Goal: Information Seeking & Learning: Learn about a topic

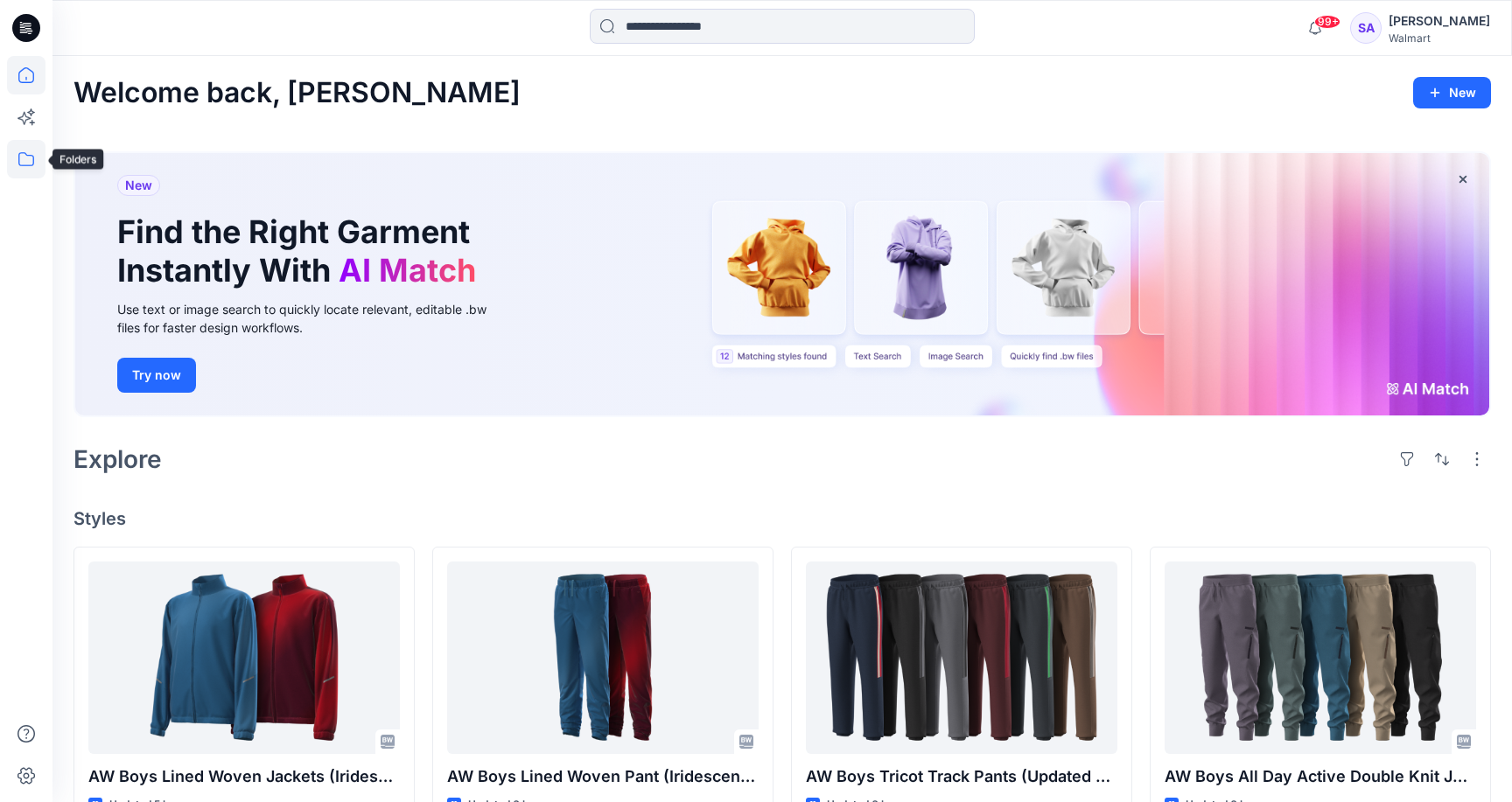
click at [25, 167] on icon at bounding box center [26, 159] width 38 height 38
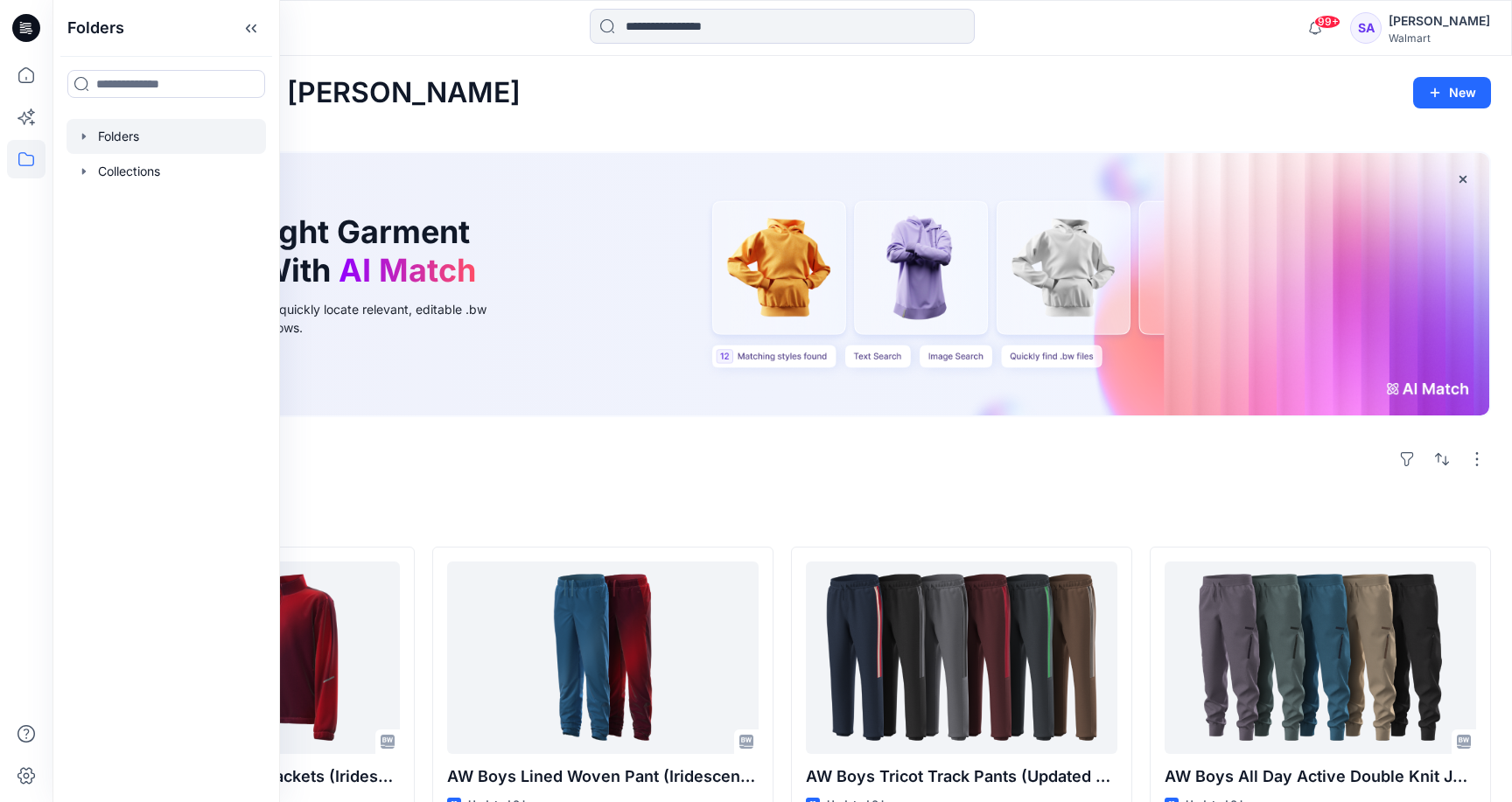
click at [107, 133] on div at bounding box center [165, 136] width 199 height 35
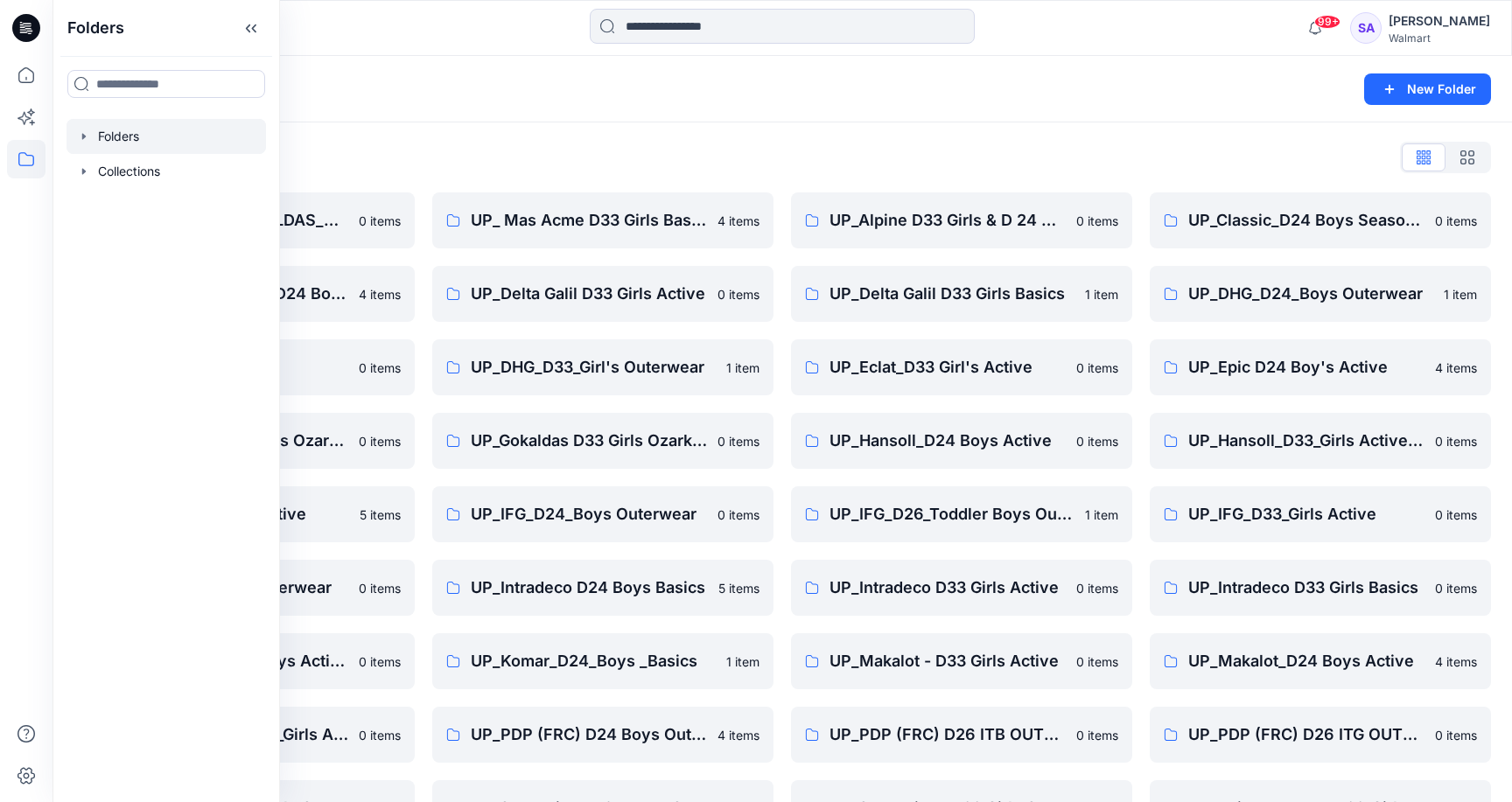
click at [490, 151] on div "Folders List" at bounding box center [782, 157] width 1417 height 28
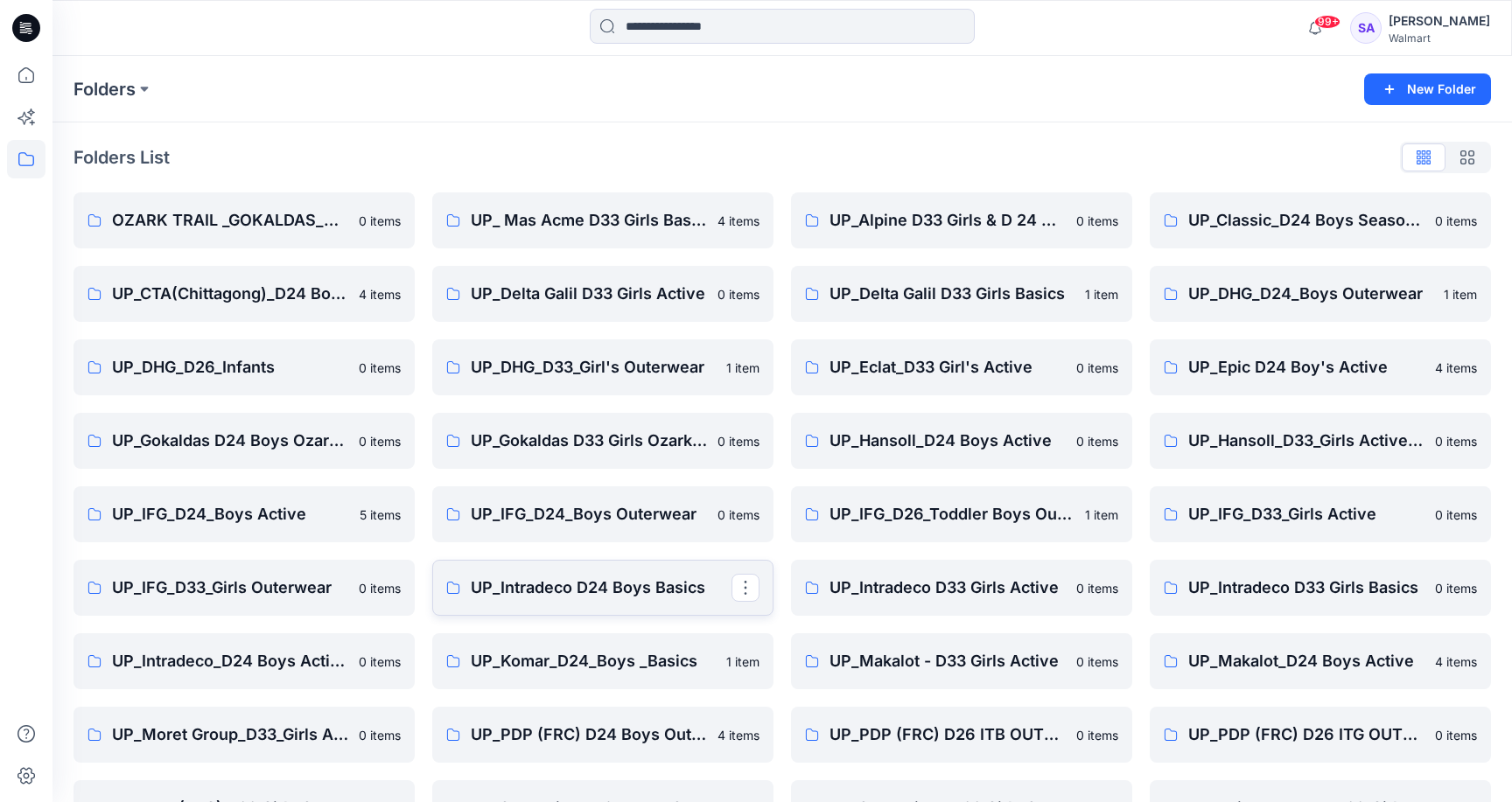
scroll to position [67, 0]
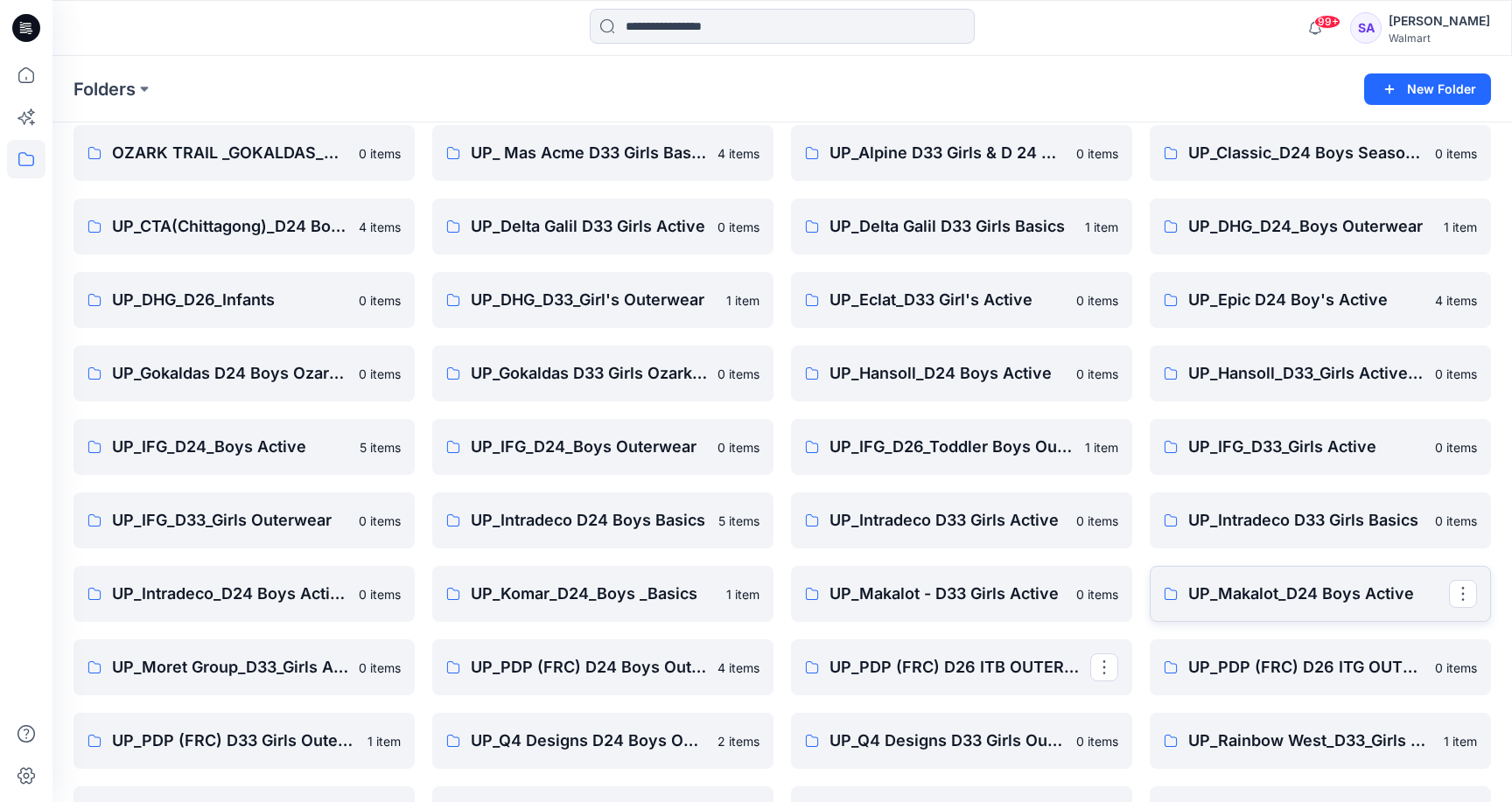
click at [1319, 604] on p "UP_Makalot_D24 Boys Active" at bounding box center [1319, 593] width 261 height 24
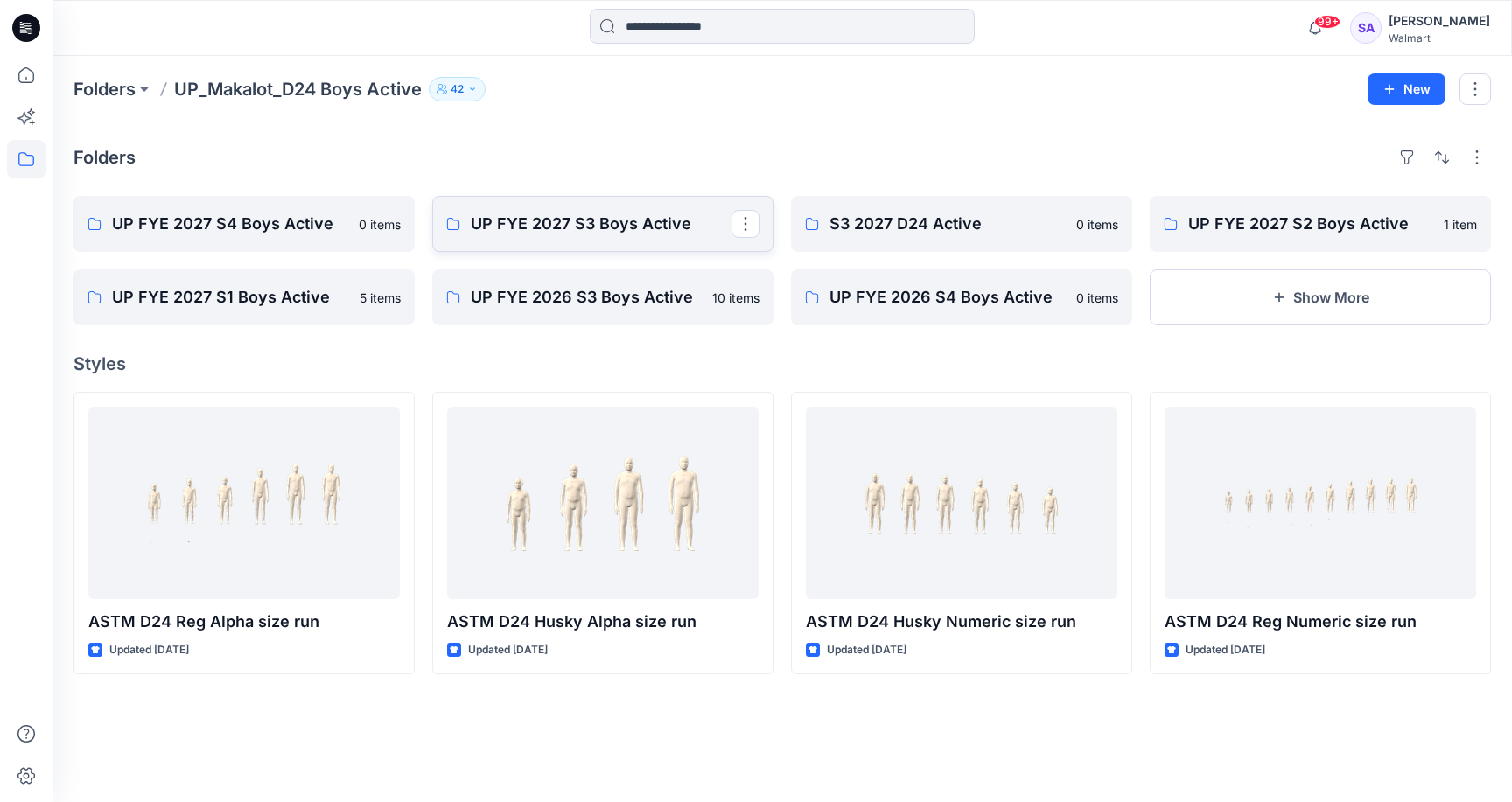
click at [522, 214] on p "UP FYE 2027 S3 Boys Active" at bounding box center [601, 223] width 261 height 24
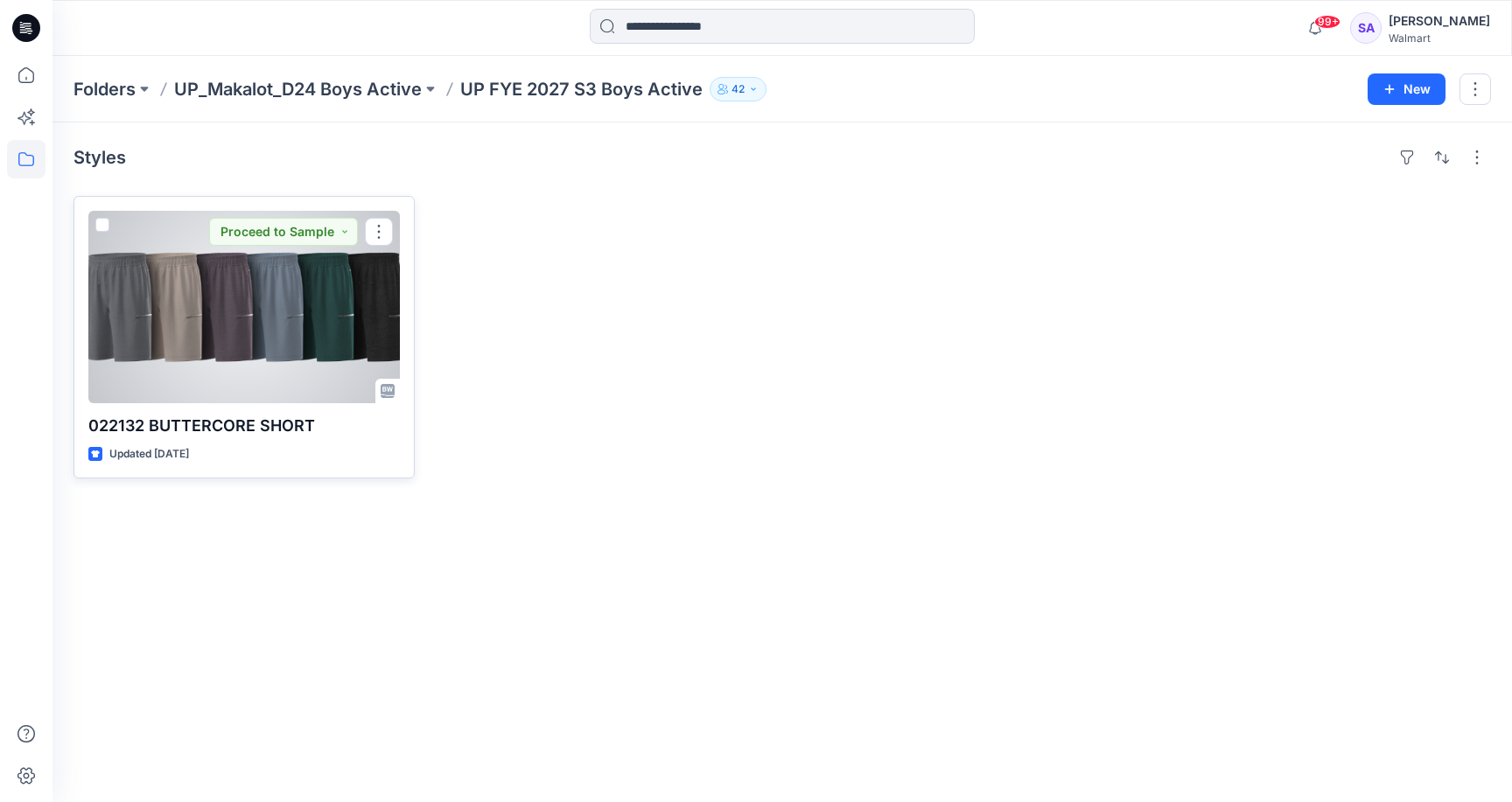
click at [264, 362] on div at bounding box center [244, 306] width 312 height 192
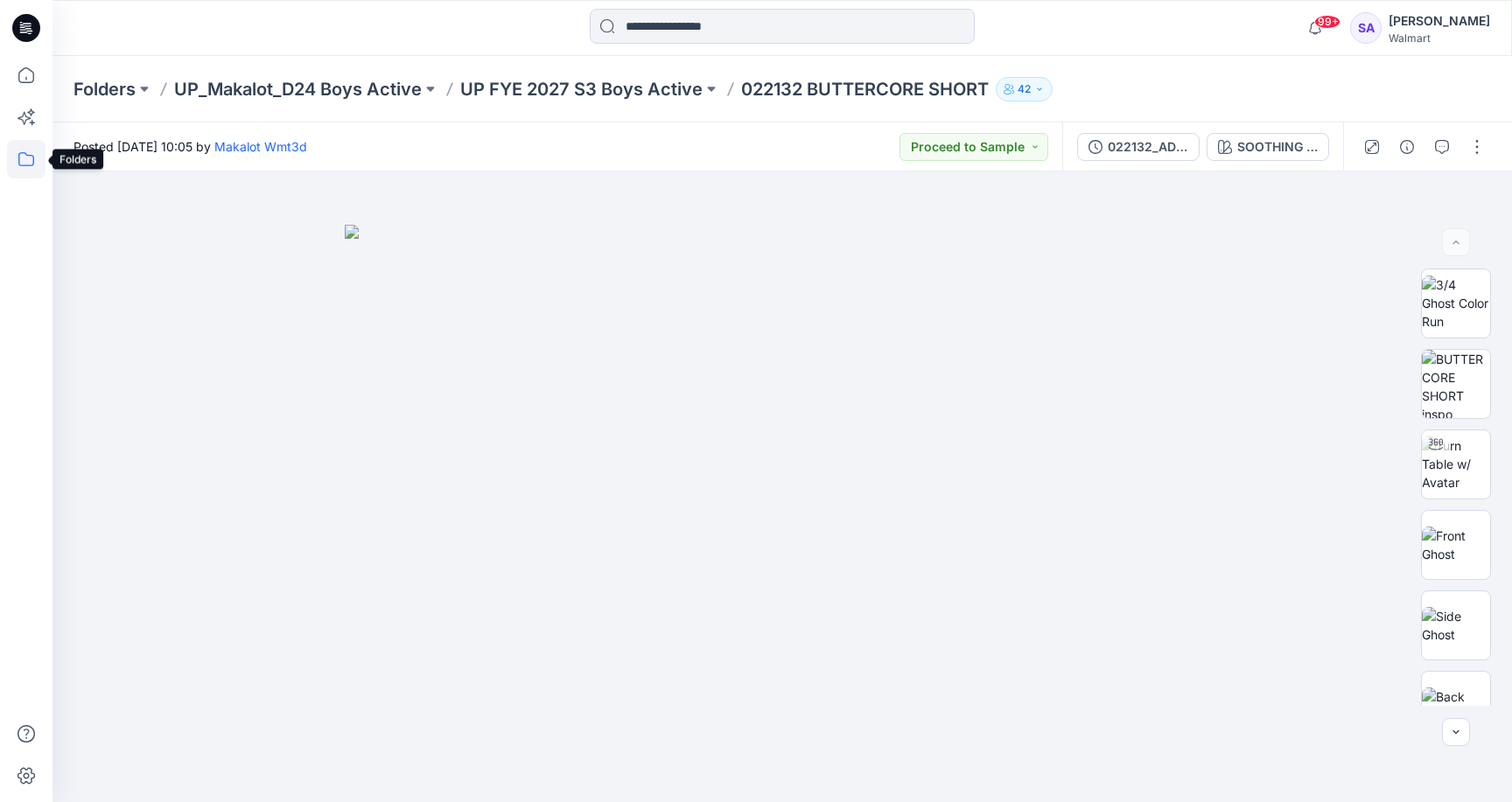
click at [21, 160] on icon at bounding box center [26, 159] width 38 height 38
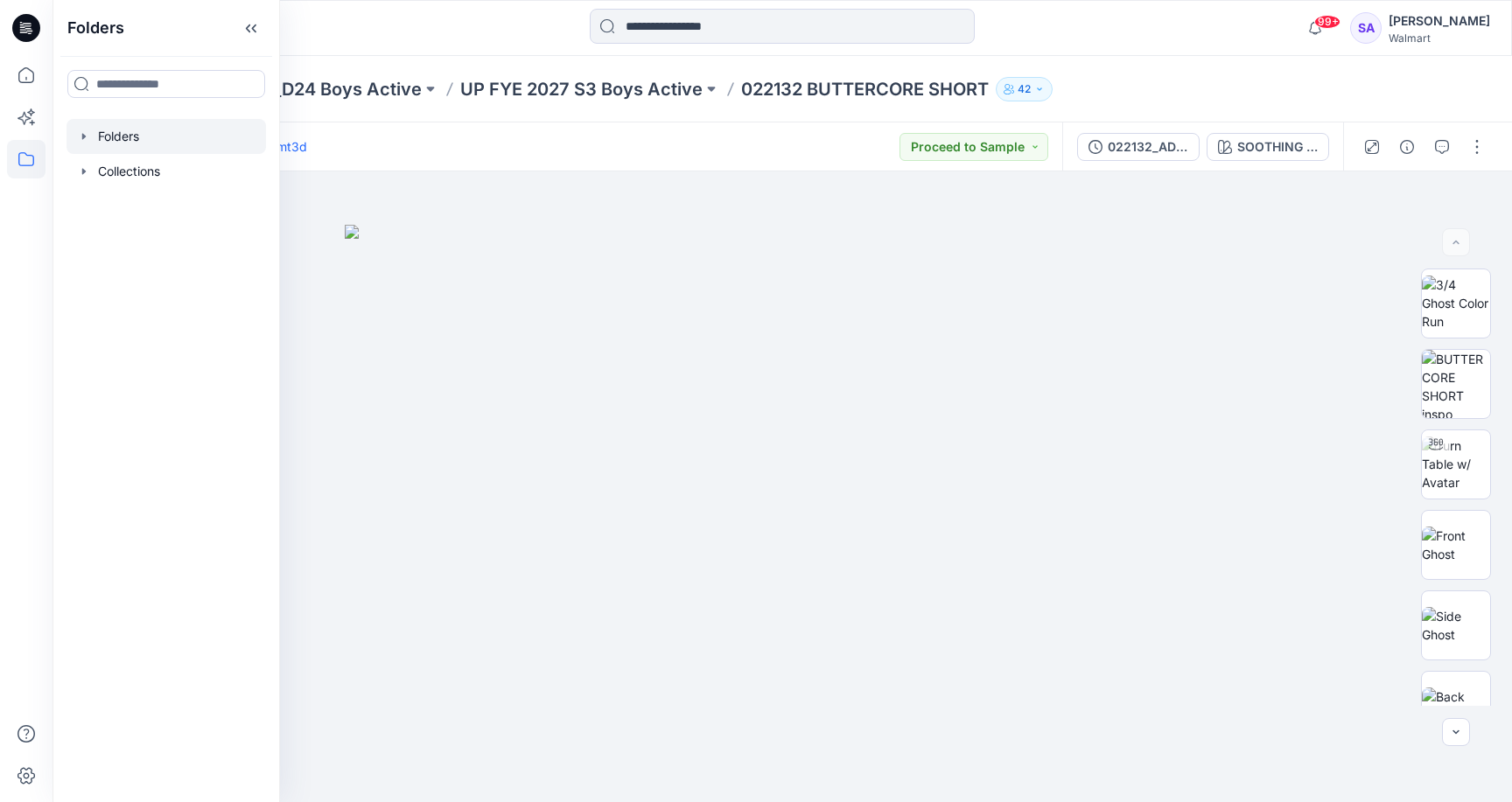
click at [112, 126] on div at bounding box center [165, 136] width 199 height 35
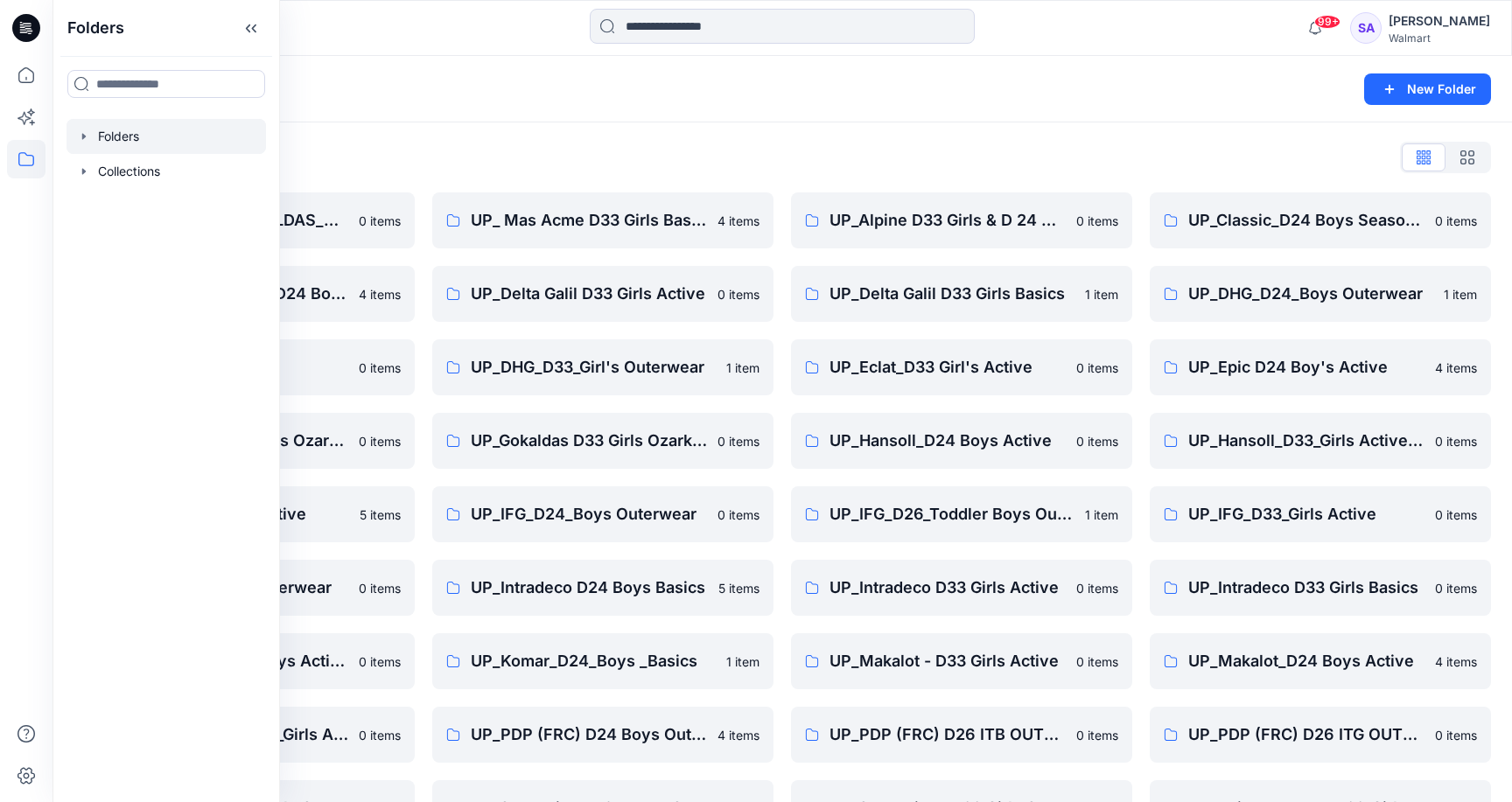
click at [494, 136] on div "Folders List OZARK TRAIL _GOKALDAS_D34 Womens 0 items UP_CTA(Chittagong)_D24 Bo…" at bounding box center [782, 563] width 1459 height 881
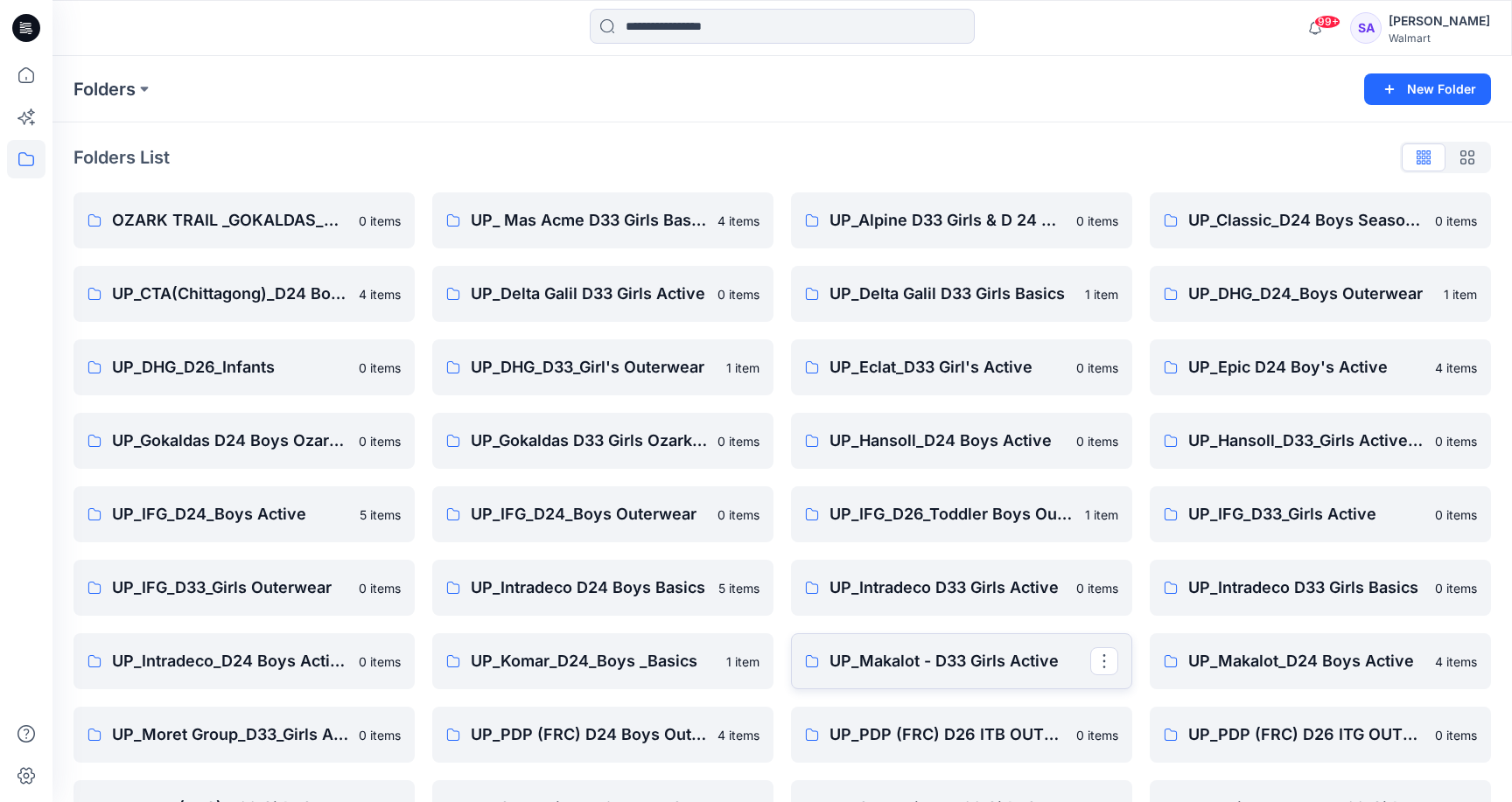
click at [958, 657] on p "UP_Makalot - D33 Girls Active" at bounding box center [960, 661] width 261 height 24
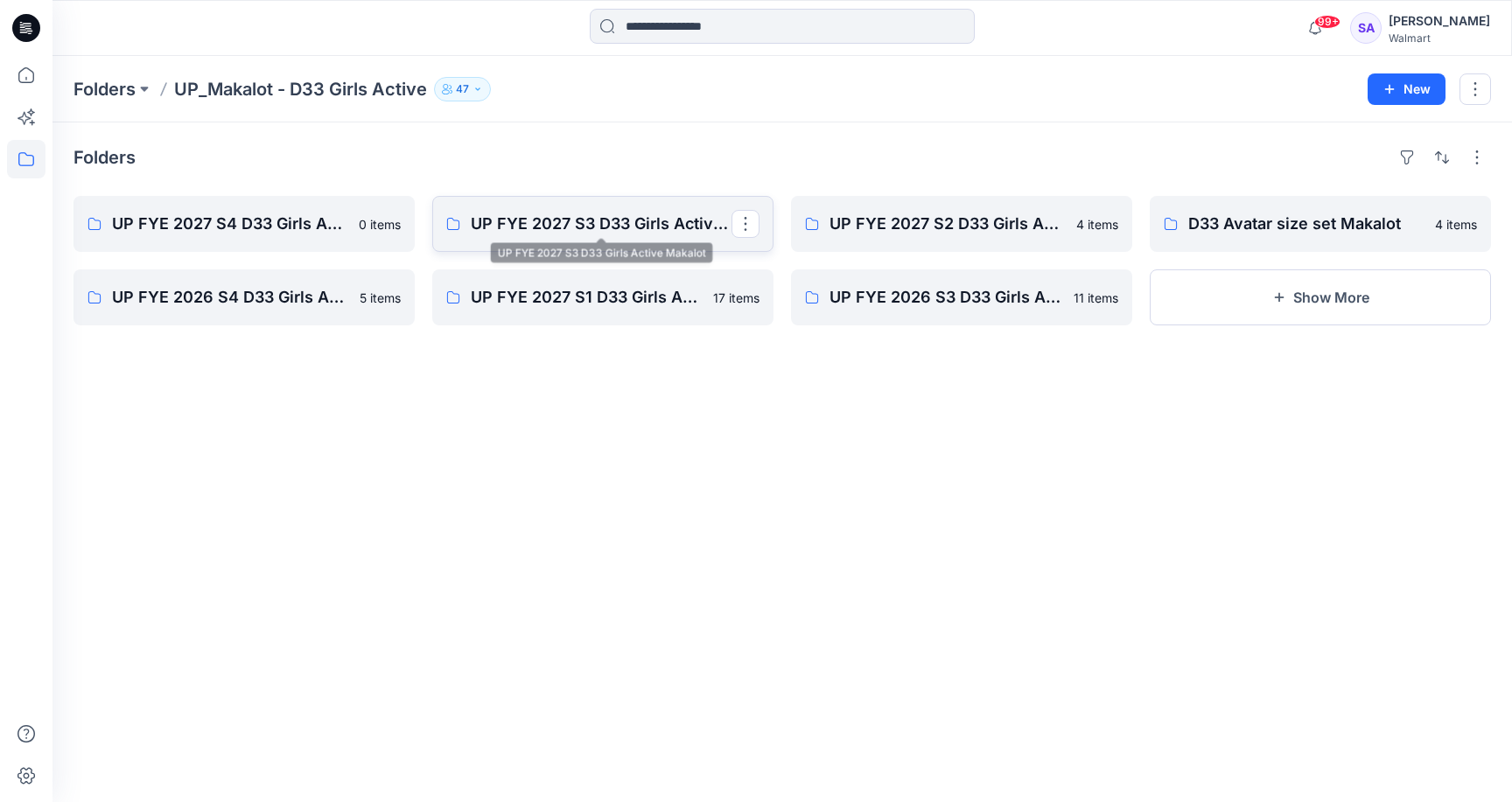
click at [562, 214] on p "UP FYE 2027 S3 D33 Girls Active Makalot" at bounding box center [601, 223] width 261 height 24
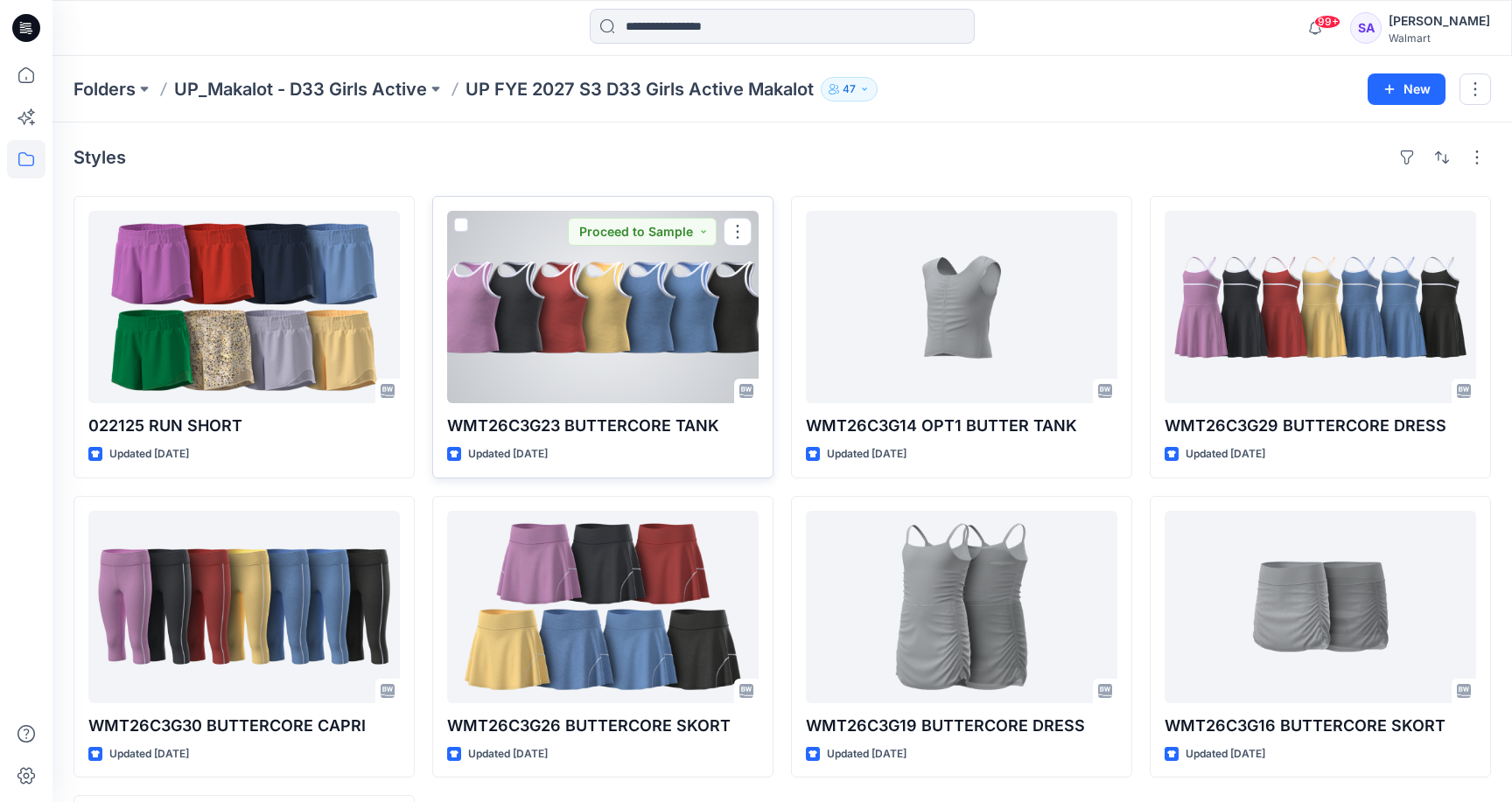
click at [550, 298] on div at bounding box center [602, 306] width 312 height 192
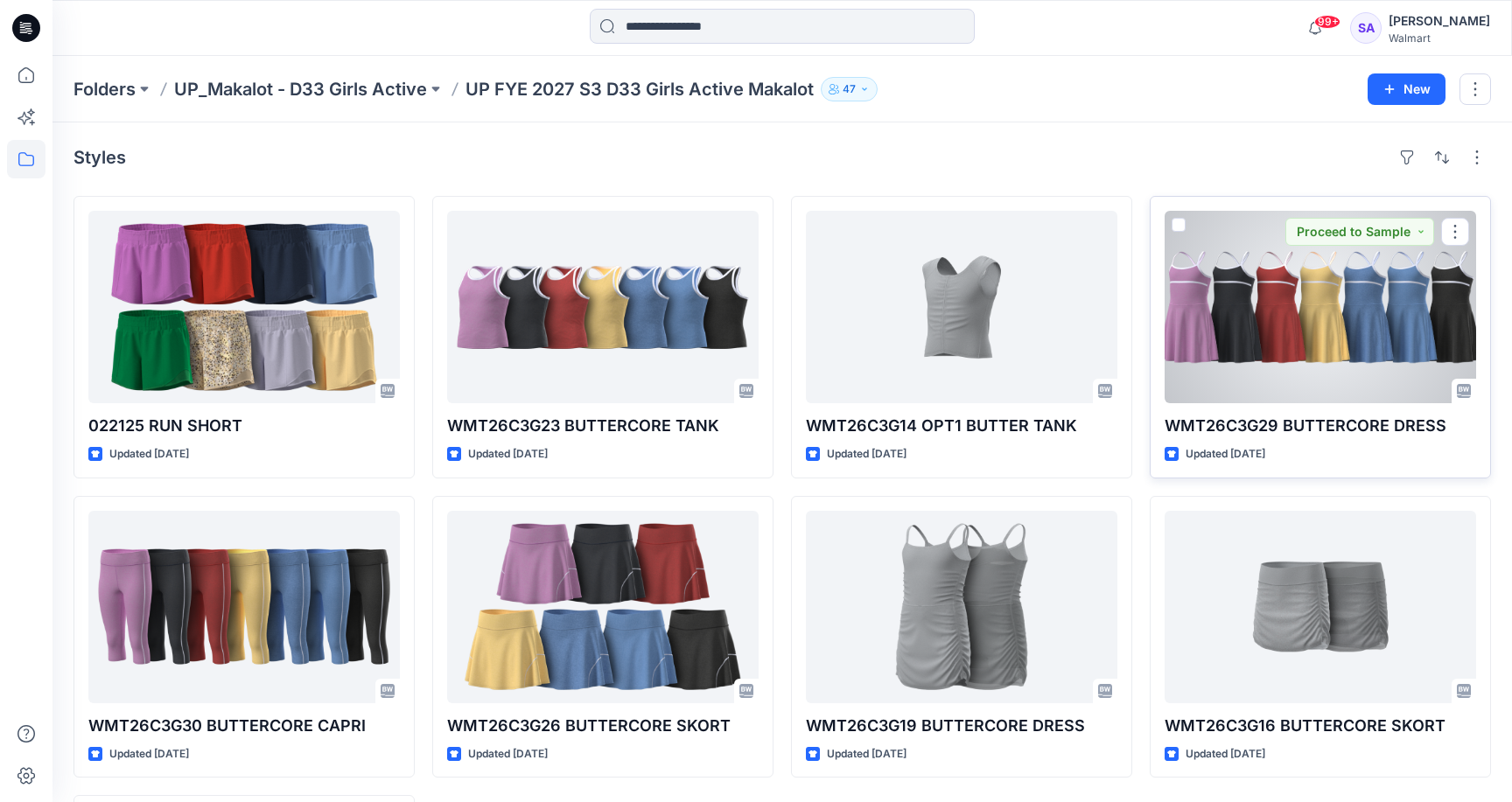
click at [1257, 290] on div at bounding box center [1320, 306] width 312 height 192
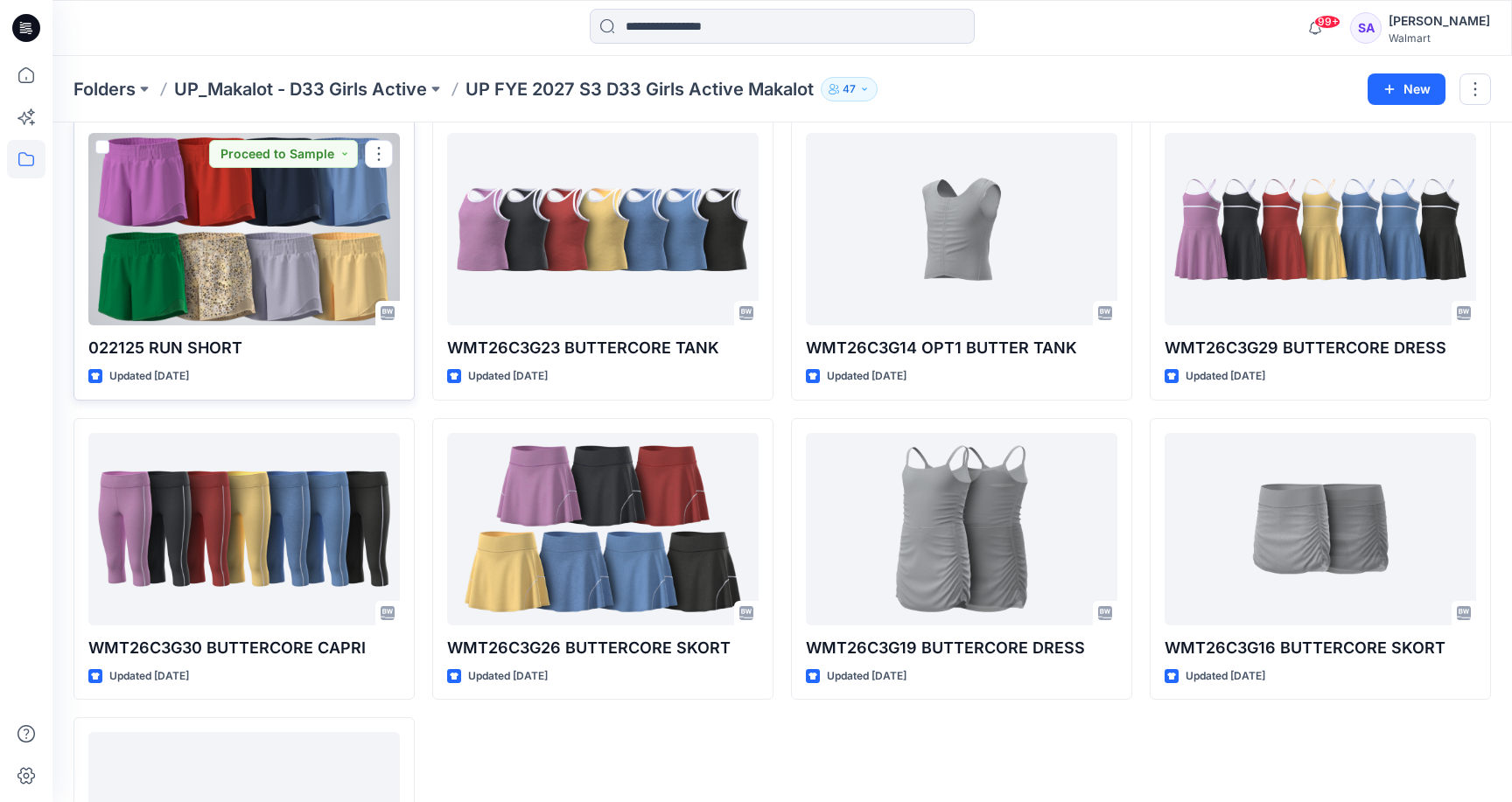
scroll to position [80, 0]
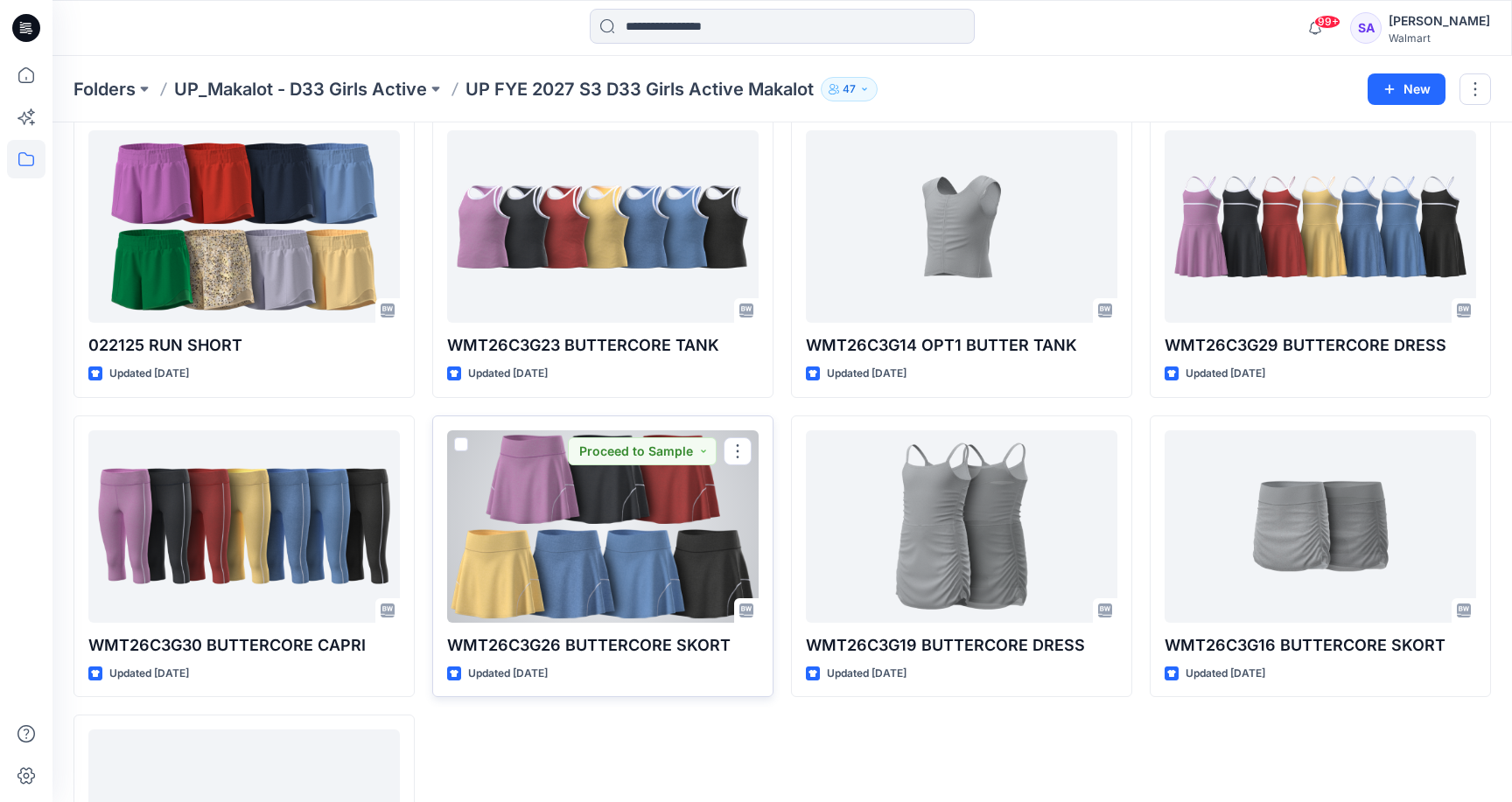
click at [559, 519] on div at bounding box center [602, 526] width 312 height 192
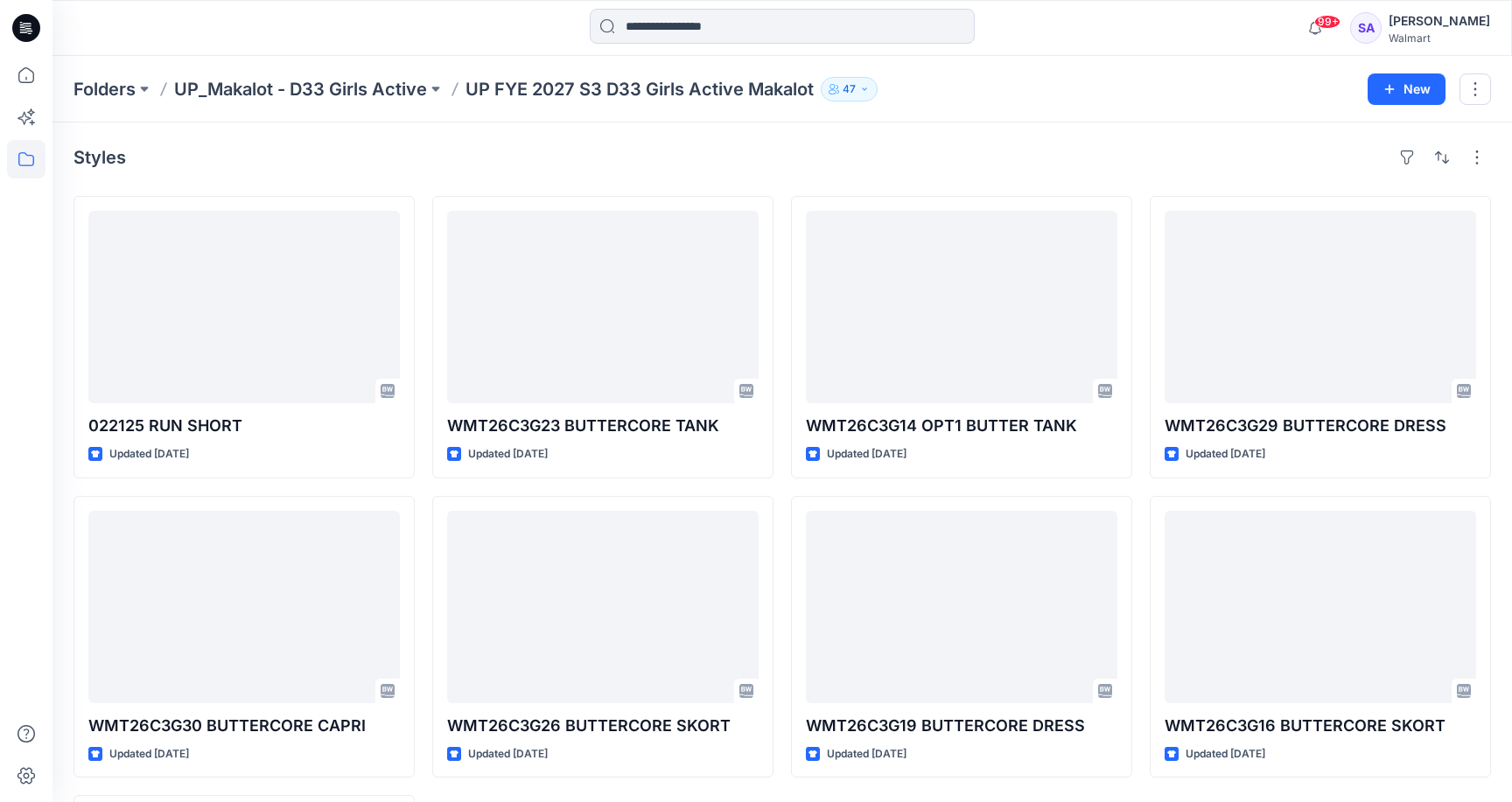
scroll to position [80, 0]
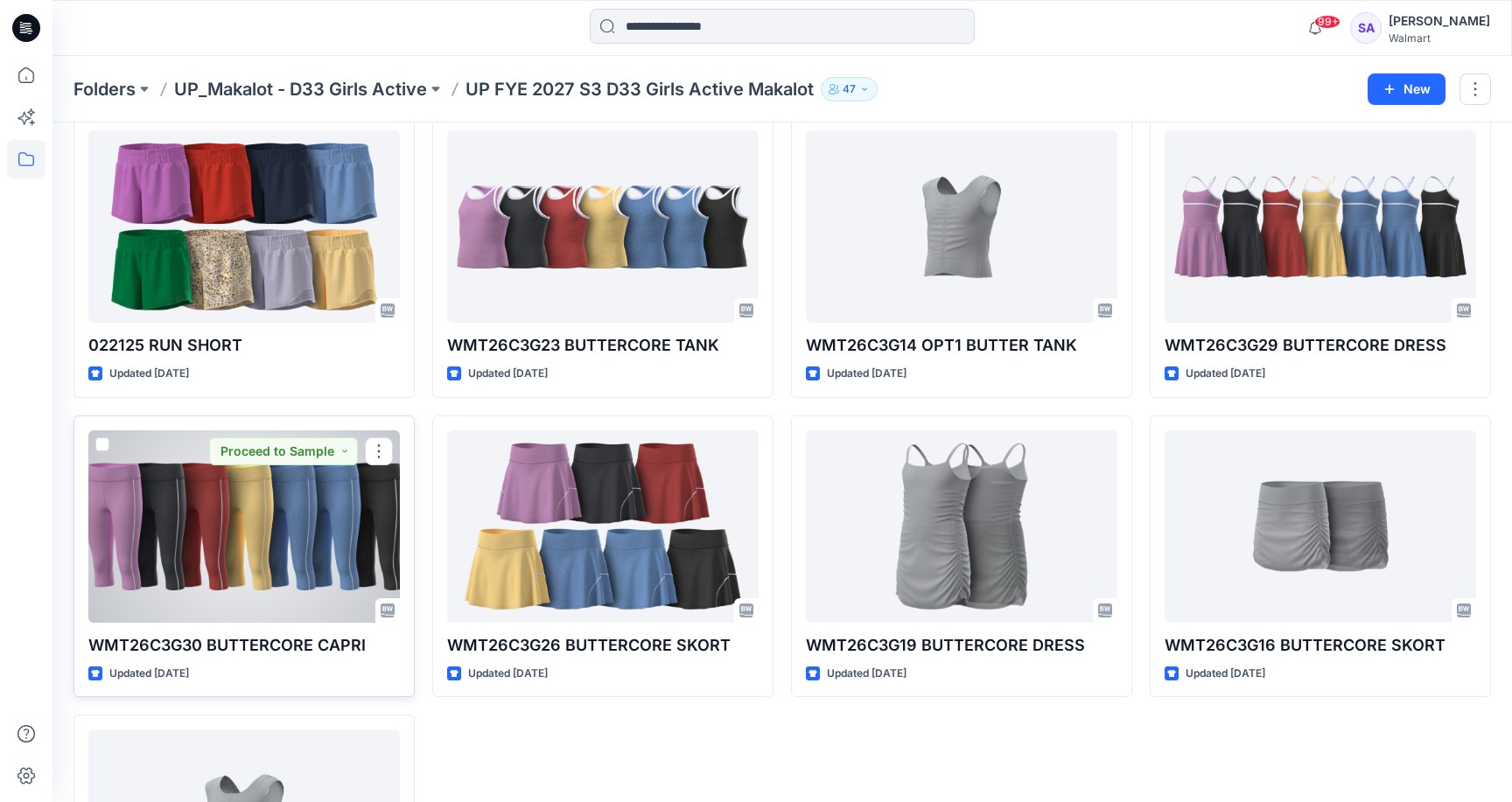
click at [213, 547] on div at bounding box center [244, 526] width 312 height 192
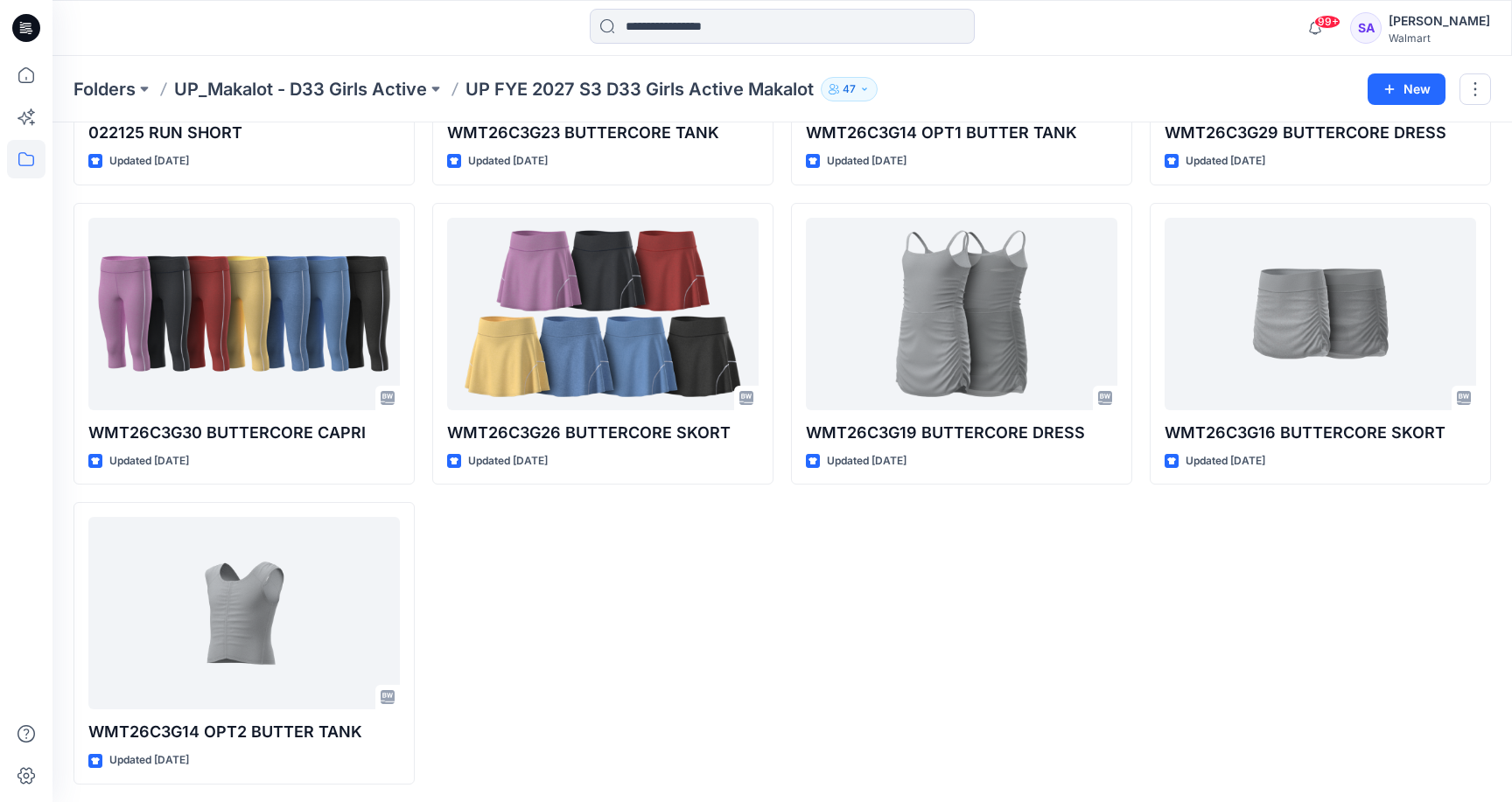
scroll to position [292, 0]
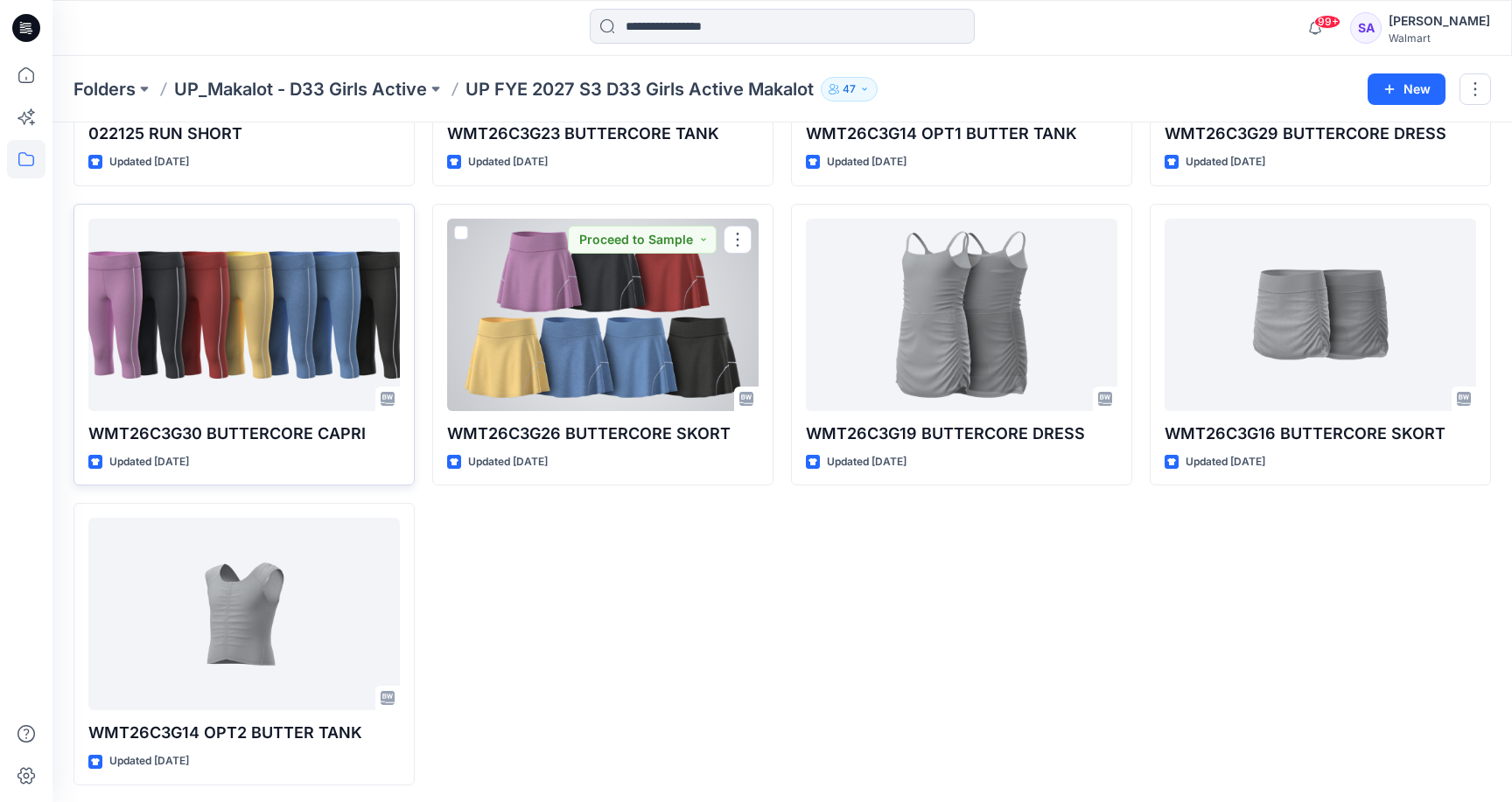
click at [298, 314] on div at bounding box center [244, 314] width 312 height 192
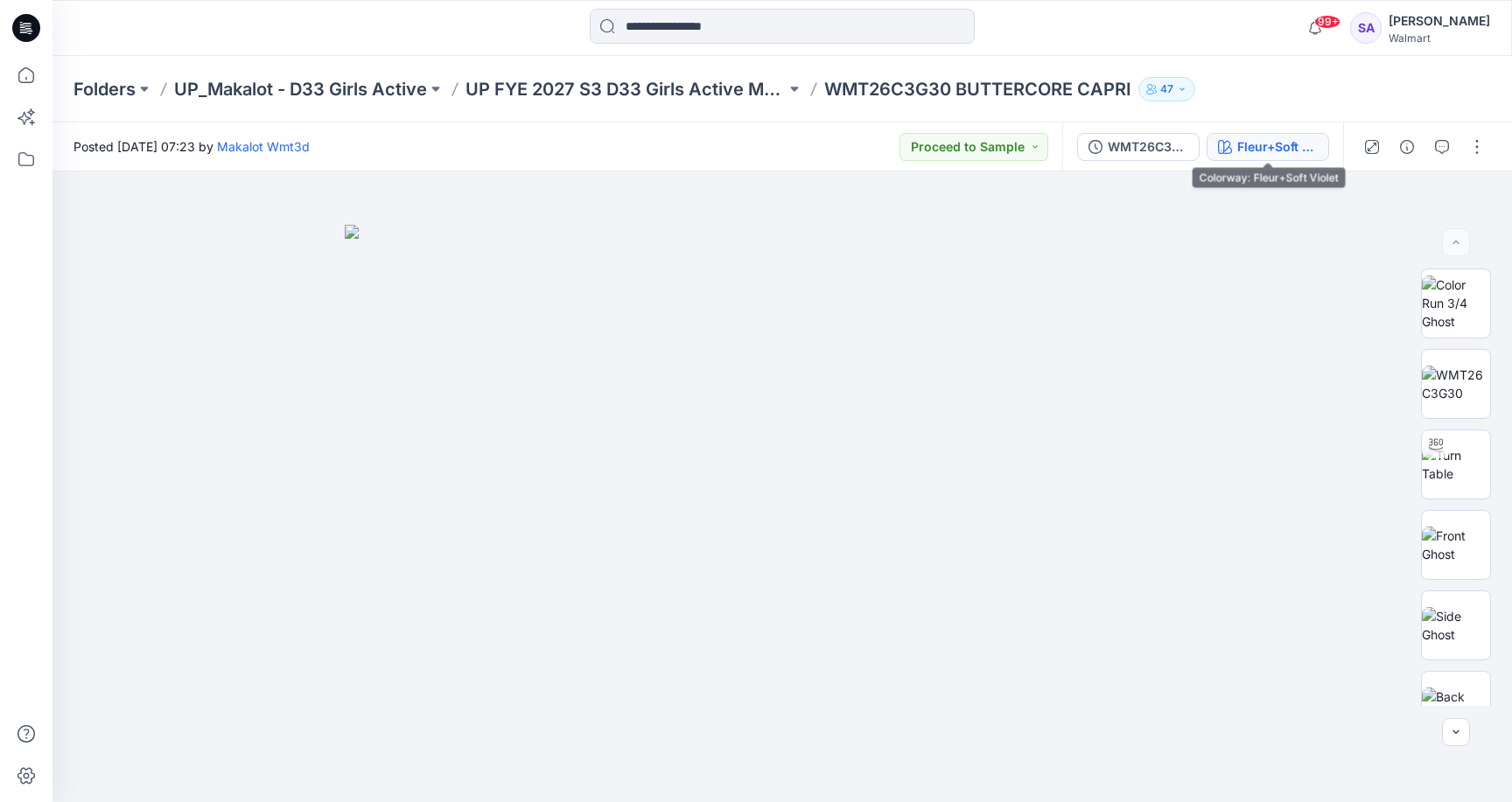
click at [1251, 142] on div "Fleur+Soft Violet" at bounding box center [1278, 147] width 80 height 20
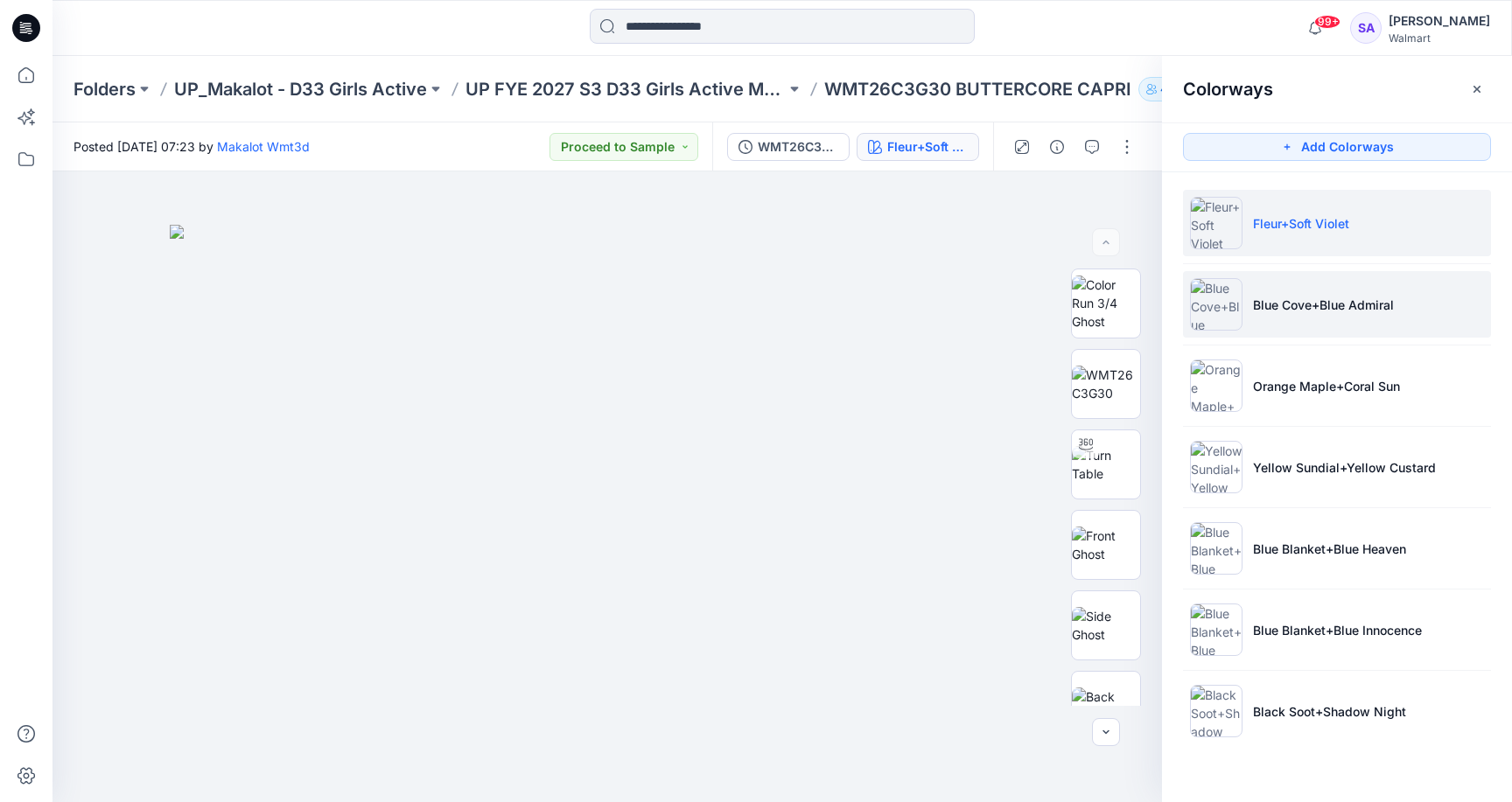
click at [1356, 317] on li "Blue Cove+Blue Admiral" at bounding box center [1337, 305] width 308 height 66
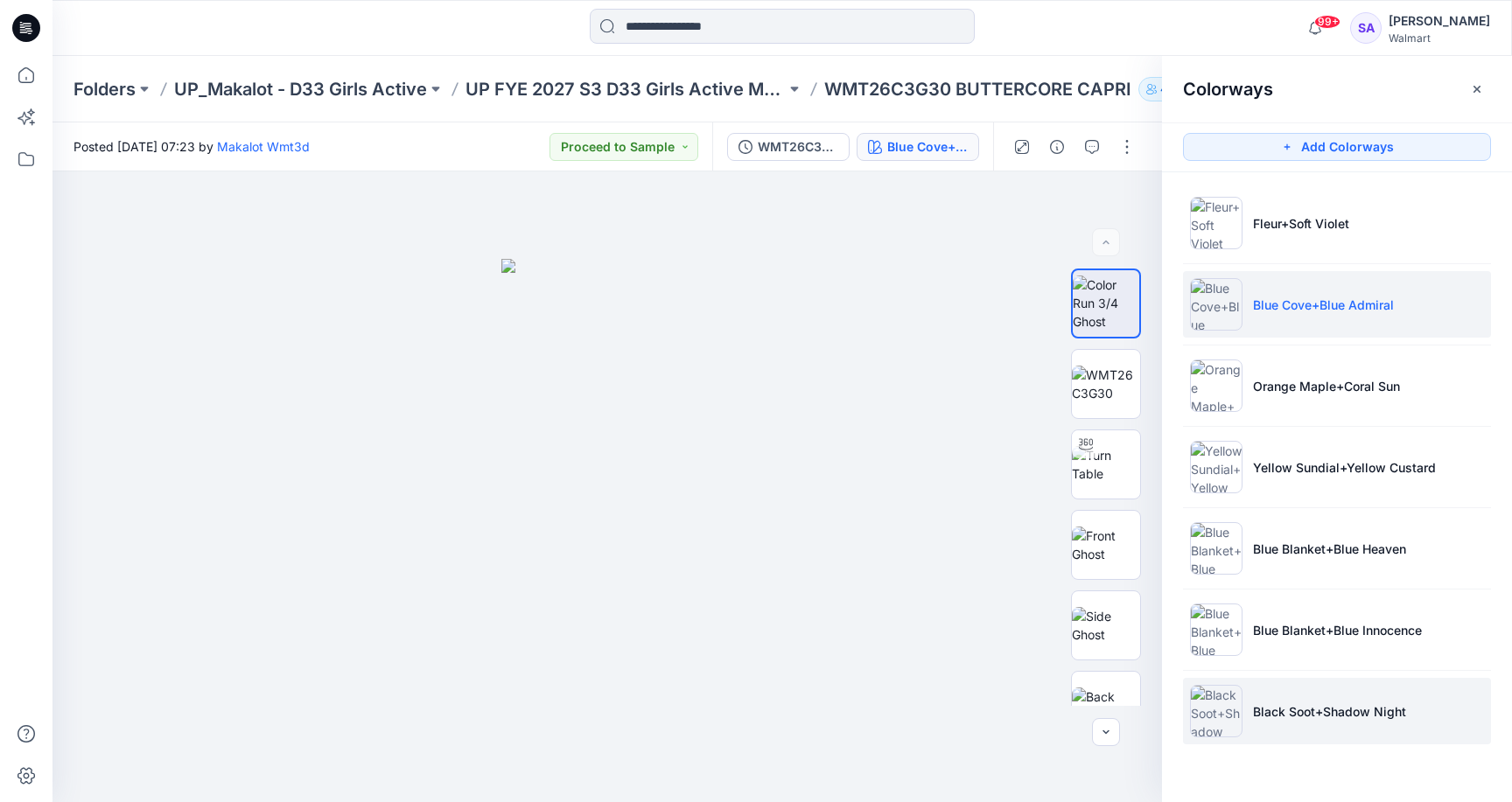
click at [1321, 716] on p "Black Soot+Shadow Night" at bounding box center [1329, 711] width 153 height 19
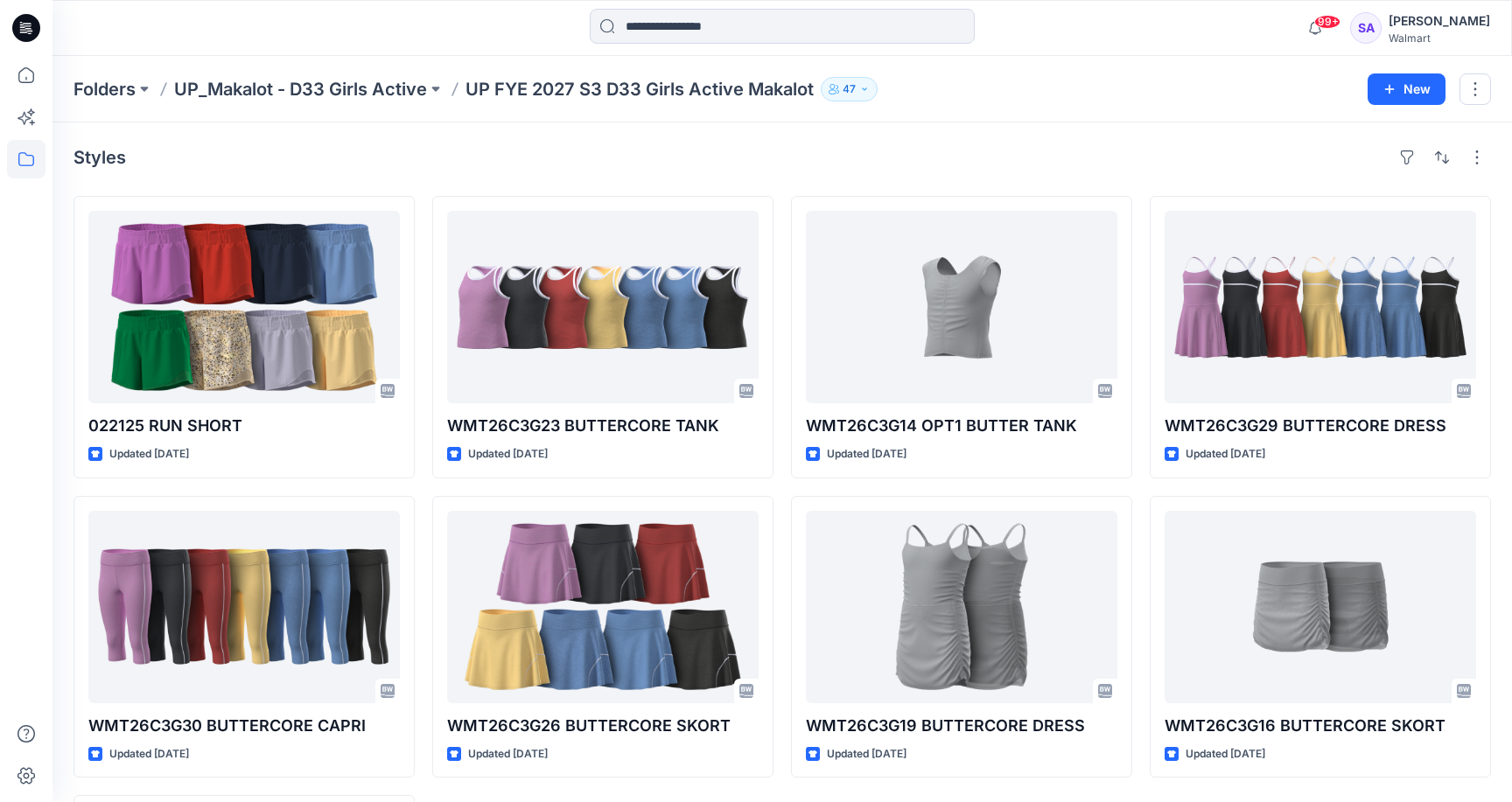
click at [16, 46] on icon at bounding box center [26, 28] width 28 height 56
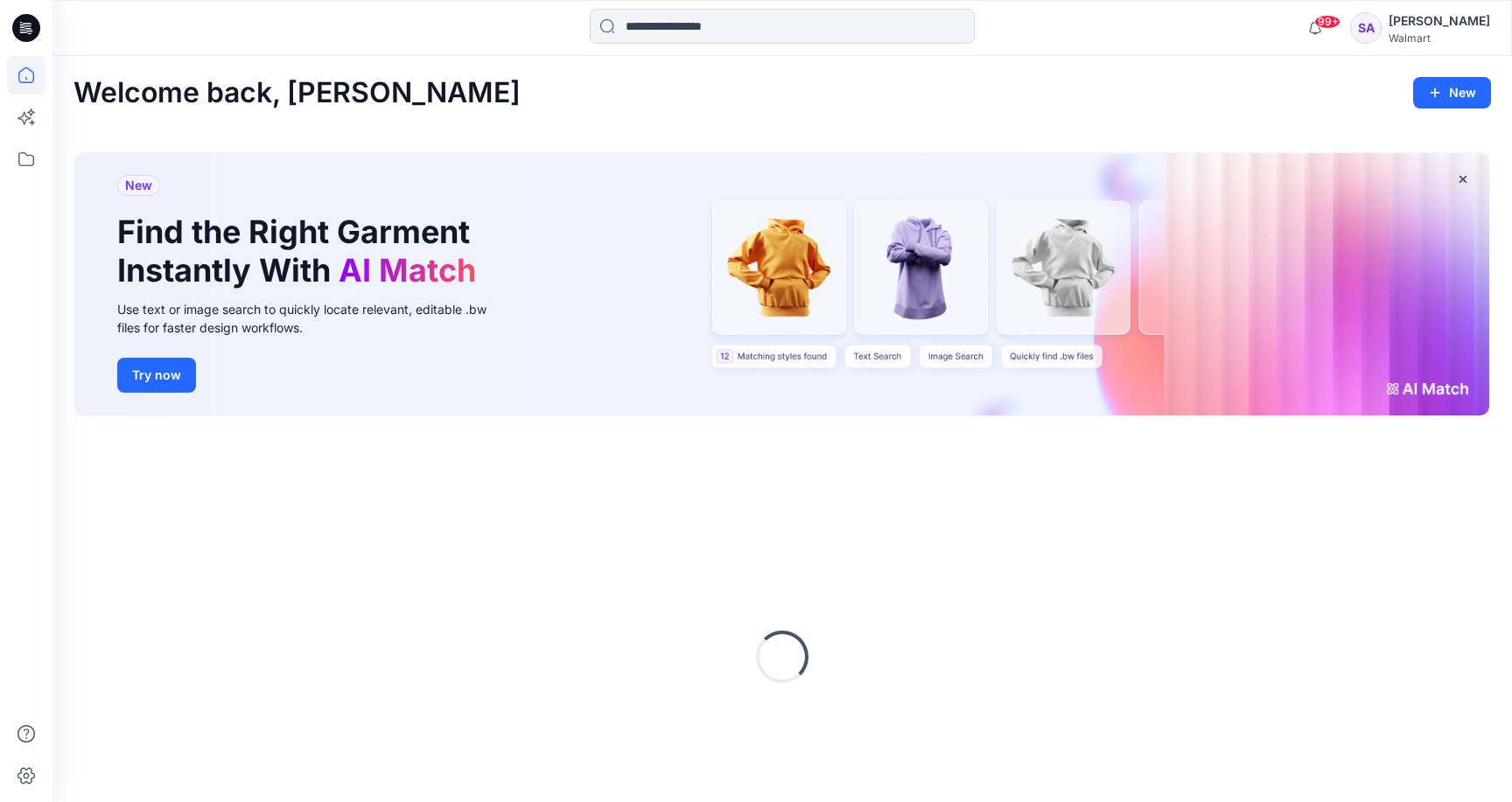
click at [21, 78] on icon at bounding box center [26, 75] width 38 height 38
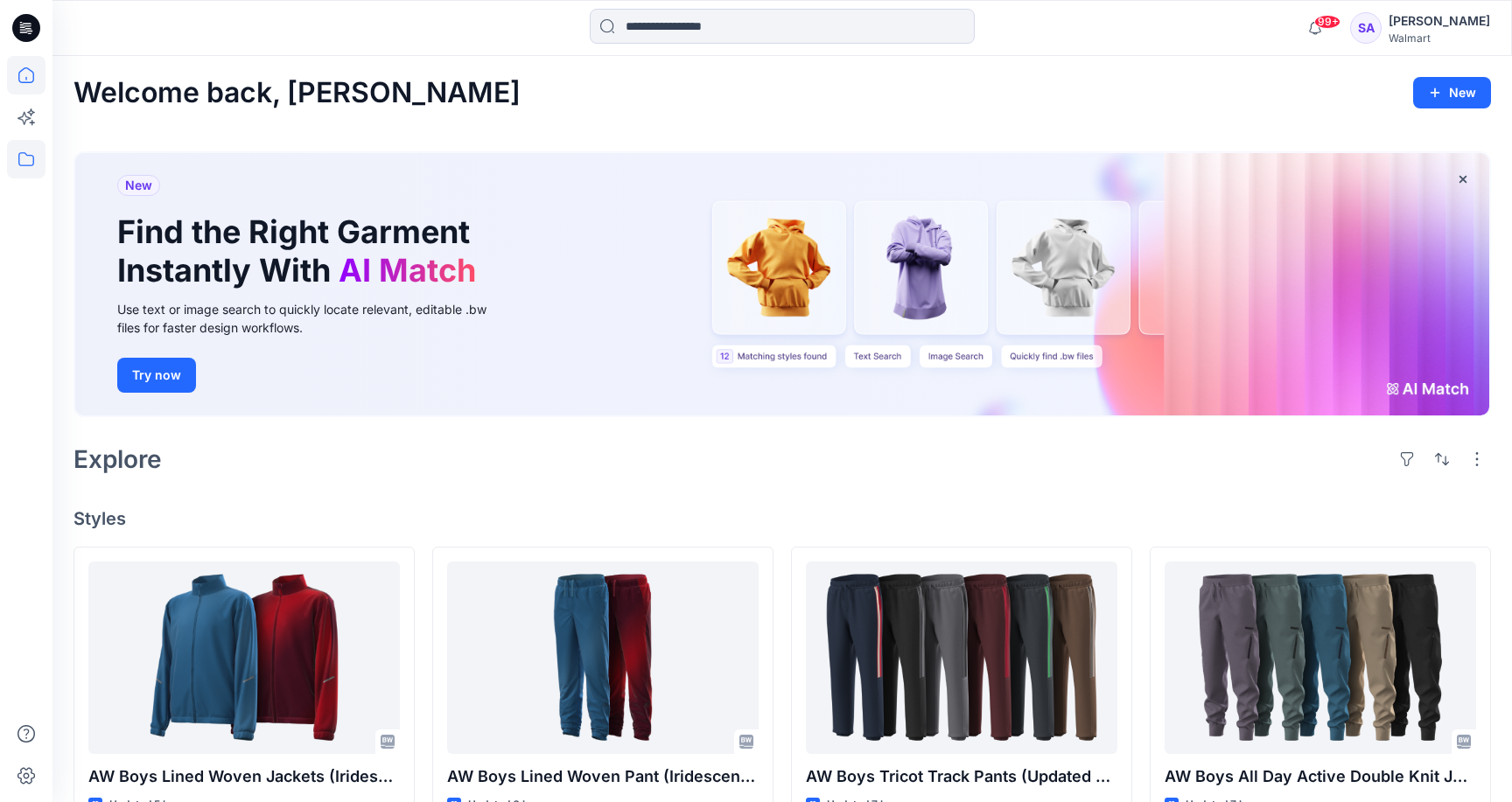
click at [26, 163] on icon at bounding box center [26, 159] width 38 height 38
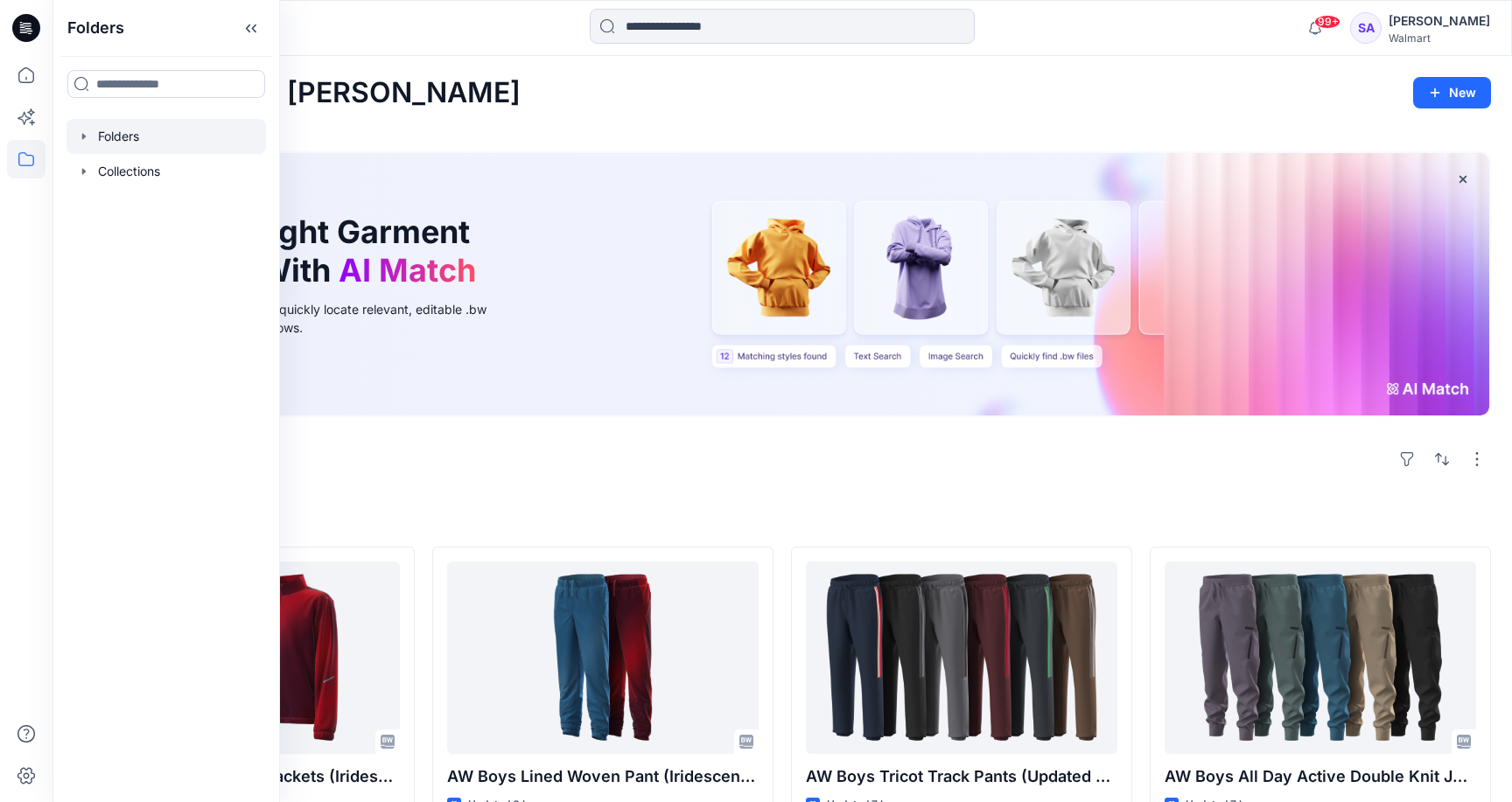
click at [115, 141] on div at bounding box center [165, 136] width 199 height 35
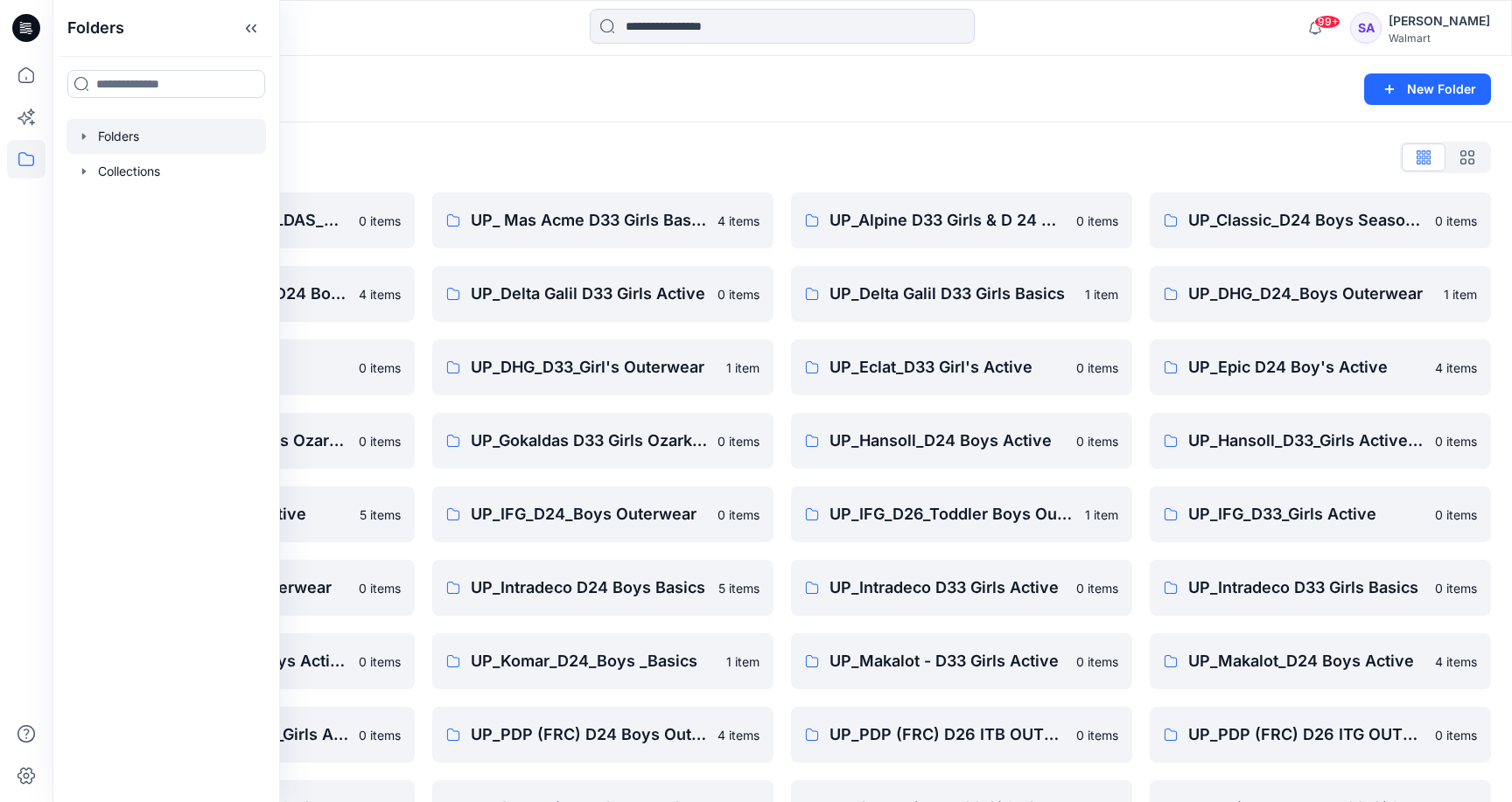
click at [701, 164] on div "Folders List" at bounding box center [782, 157] width 1417 height 28
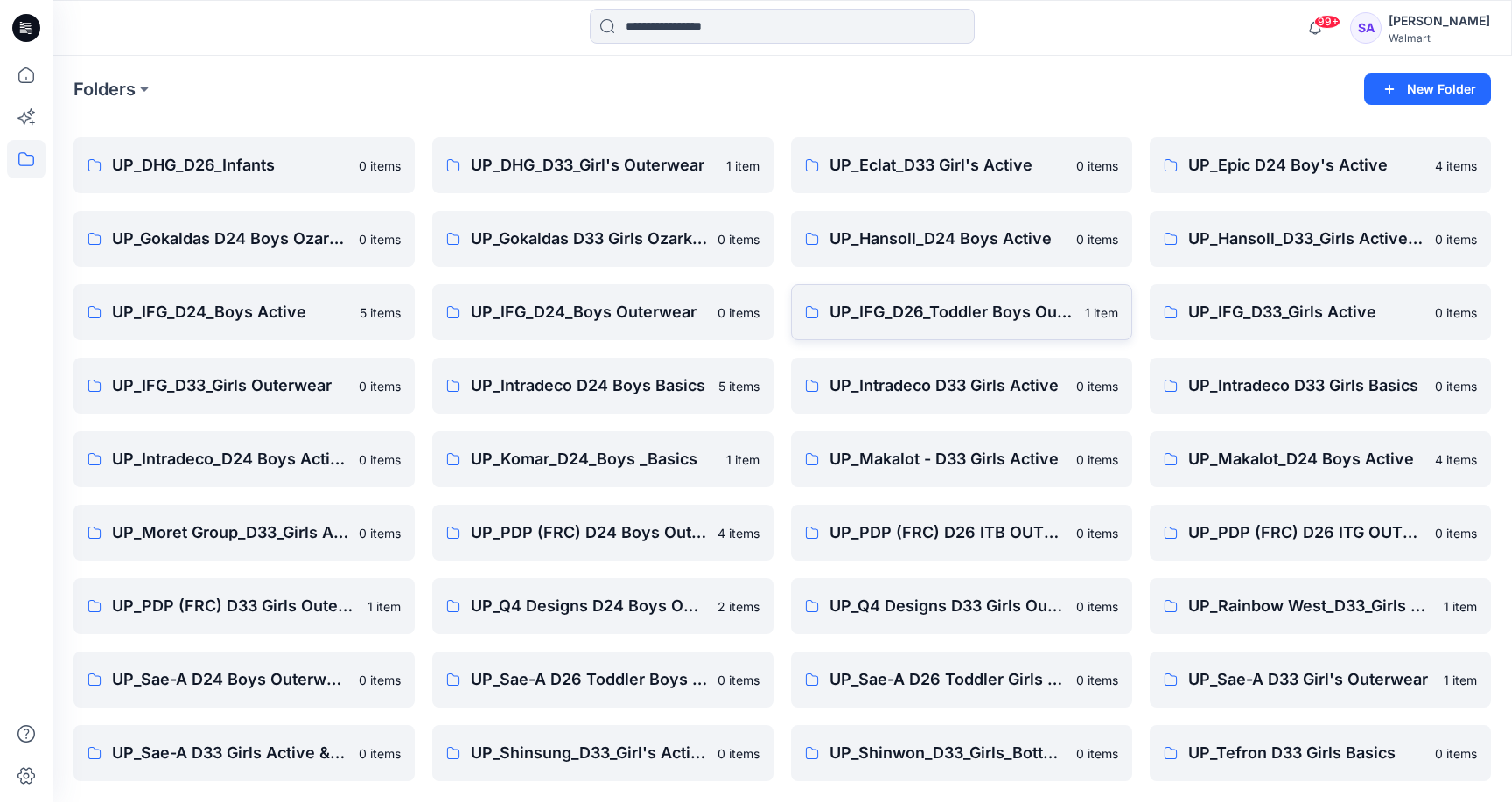
scroll to position [202, 0]
click at [245, 469] on p "UP_Intradeco_D24 Boys Active" at bounding box center [242, 458] width 261 height 24
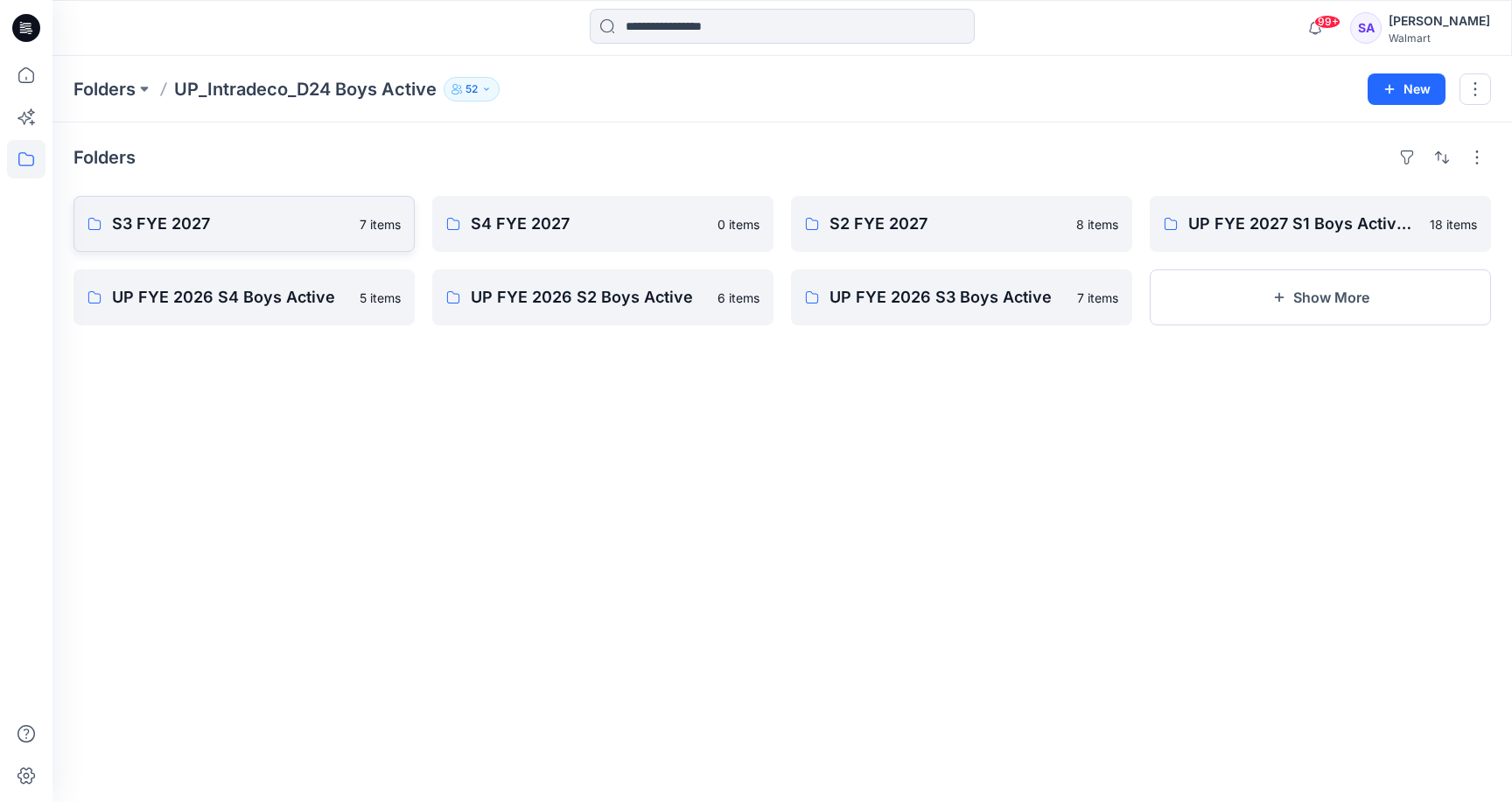
click at [275, 230] on p "S3 FYE 2027" at bounding box center [230, 223] width 237 height 24
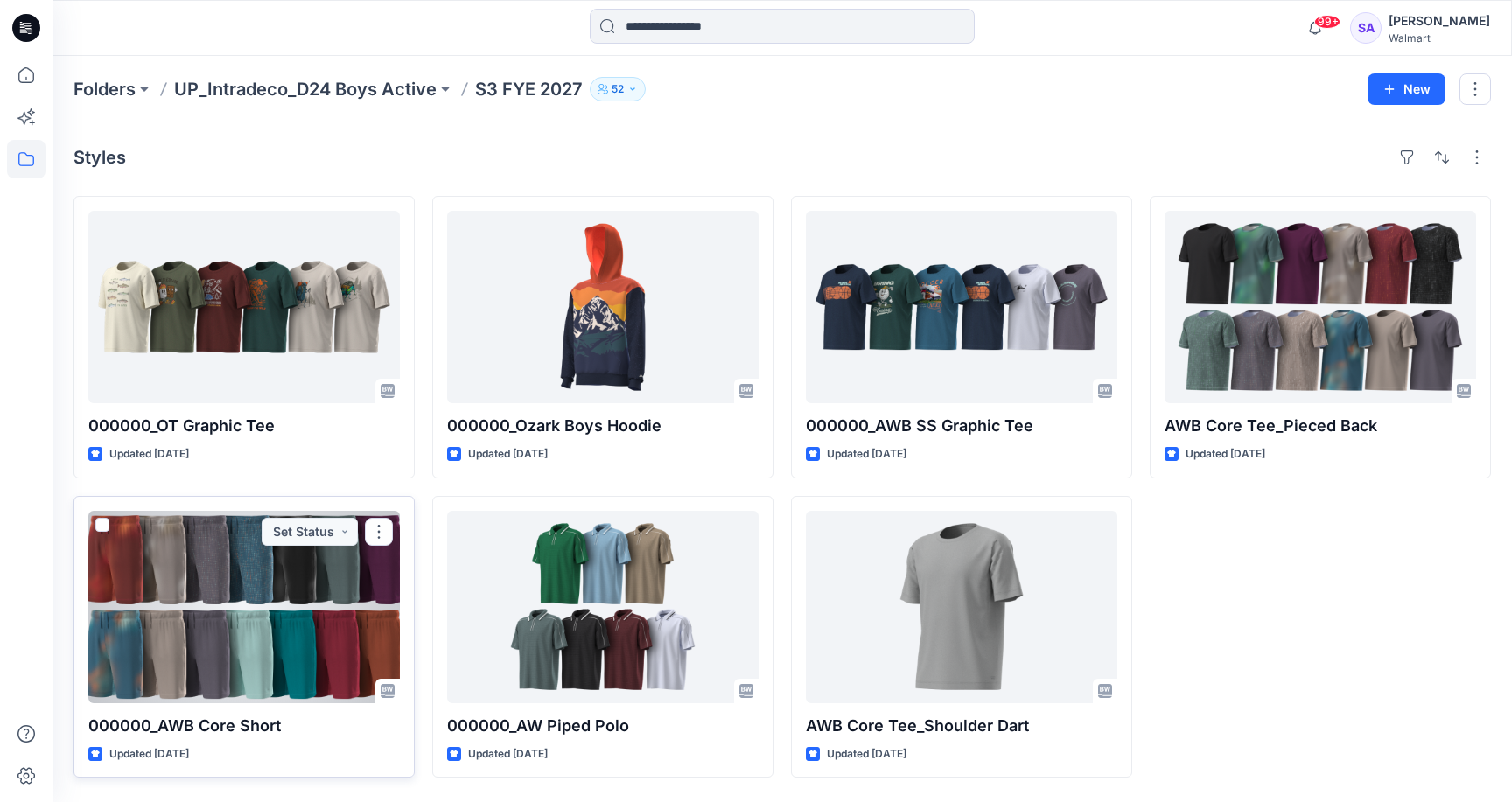
click at [283, 590] on div at bounding box center [244, 606] width 312 height 192
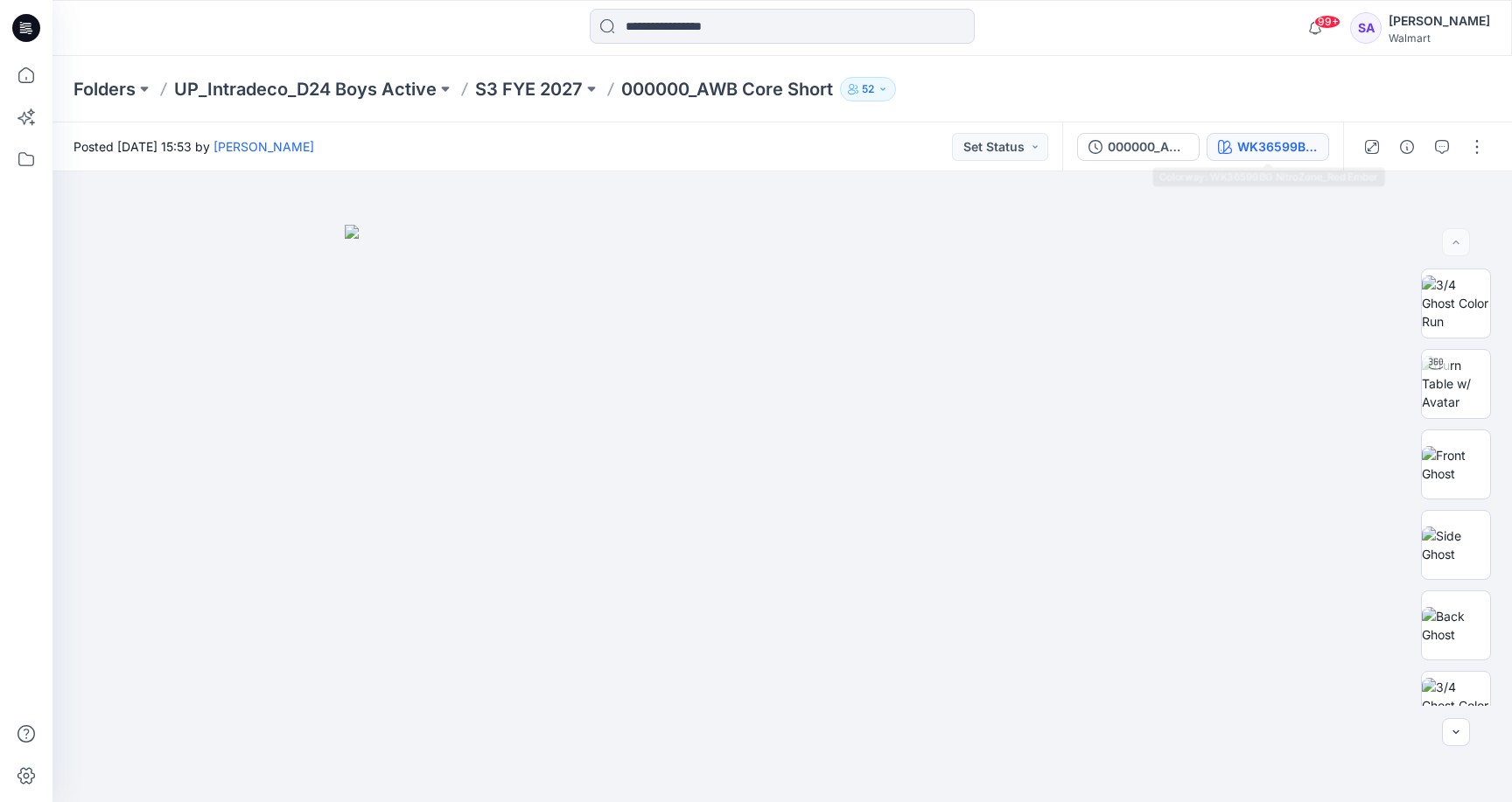
click at [1290, 155] on div "WK36599BG NitroZone_Red Ember" at bounding box center [1278, 147] width 80 height 20
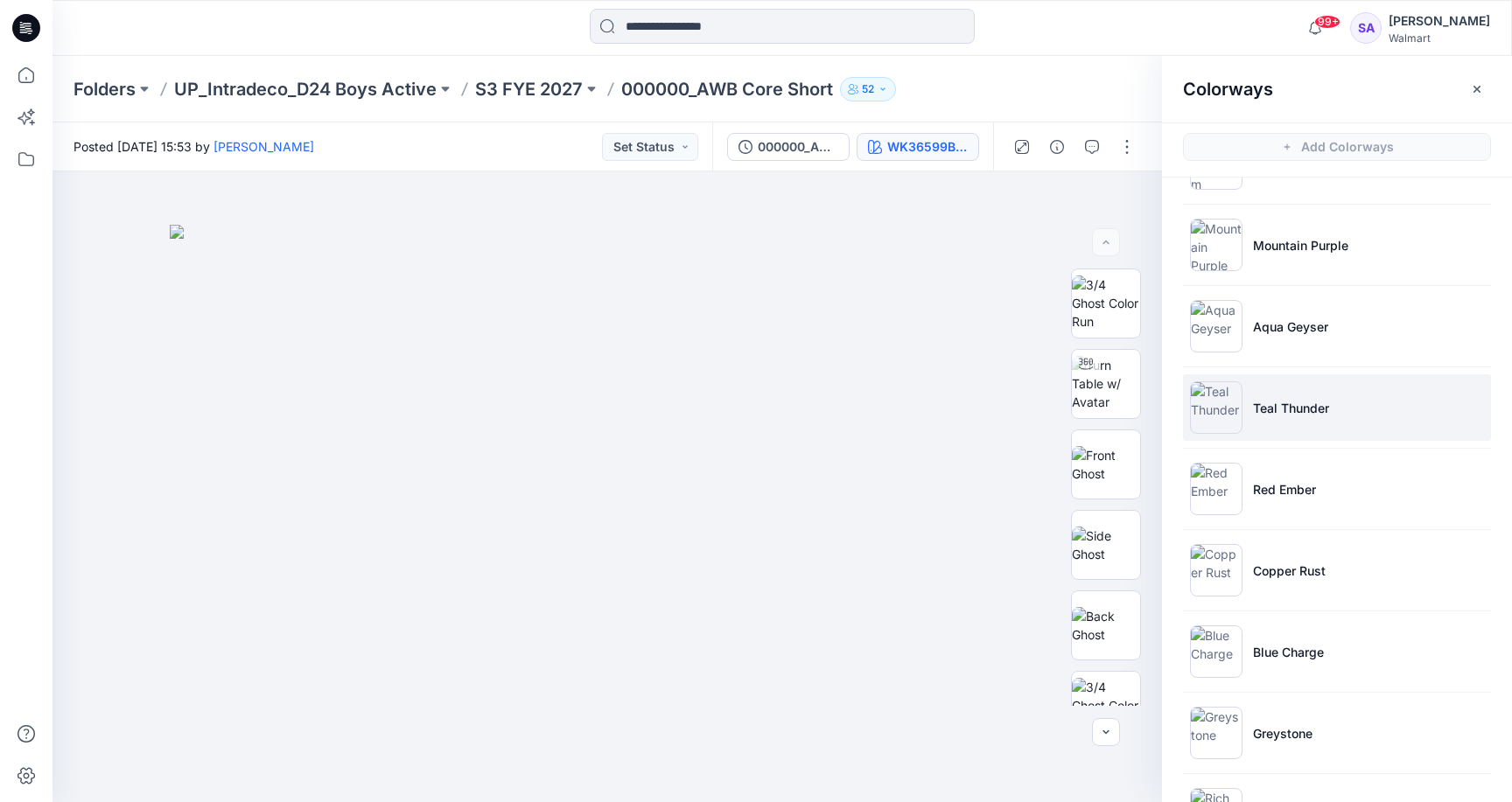
scroll to position [741, 0]
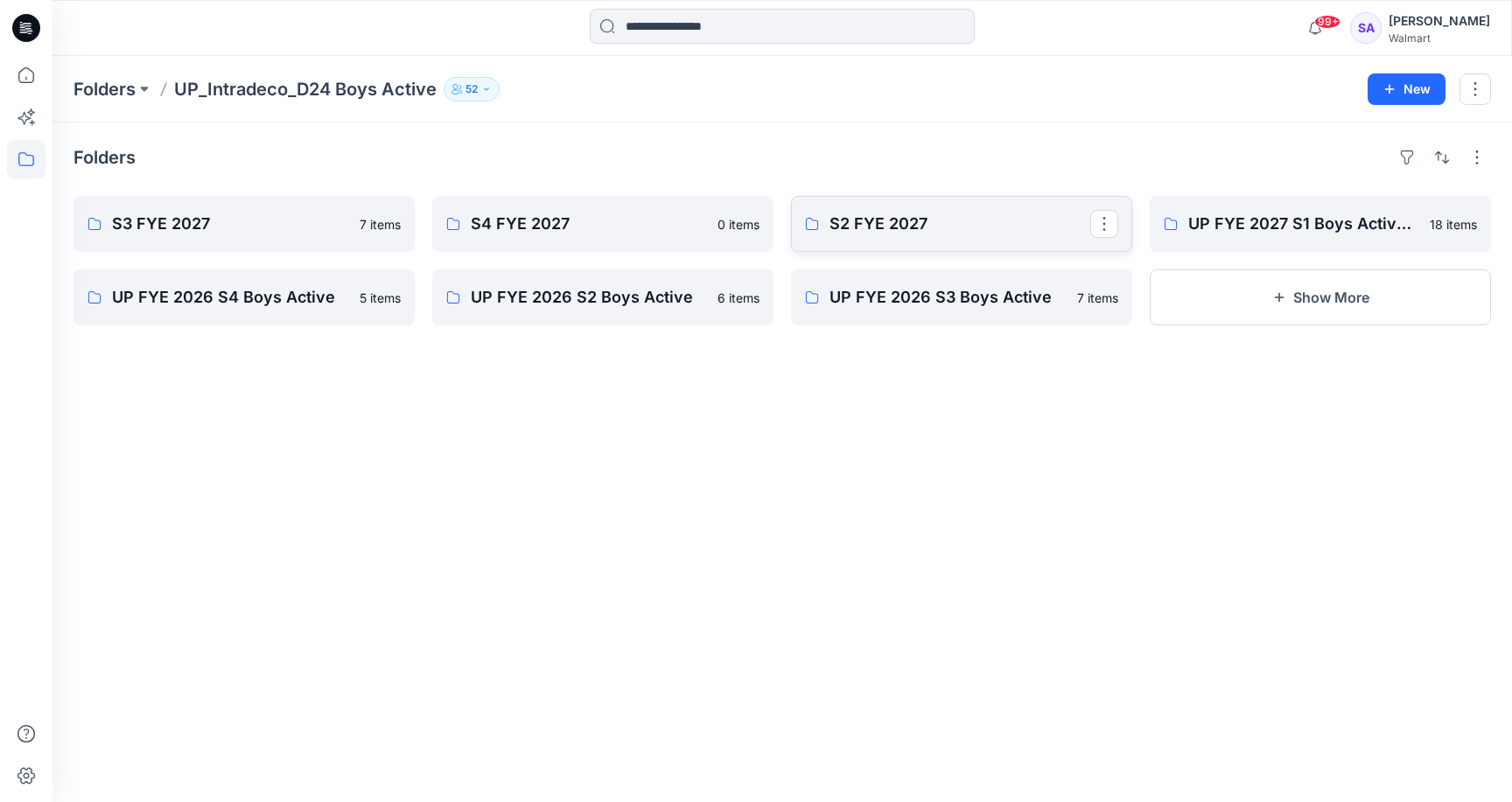
click at [983, 235] on p "S2 FYE 2027" at bounding box center [960, 223] width 261 height 24
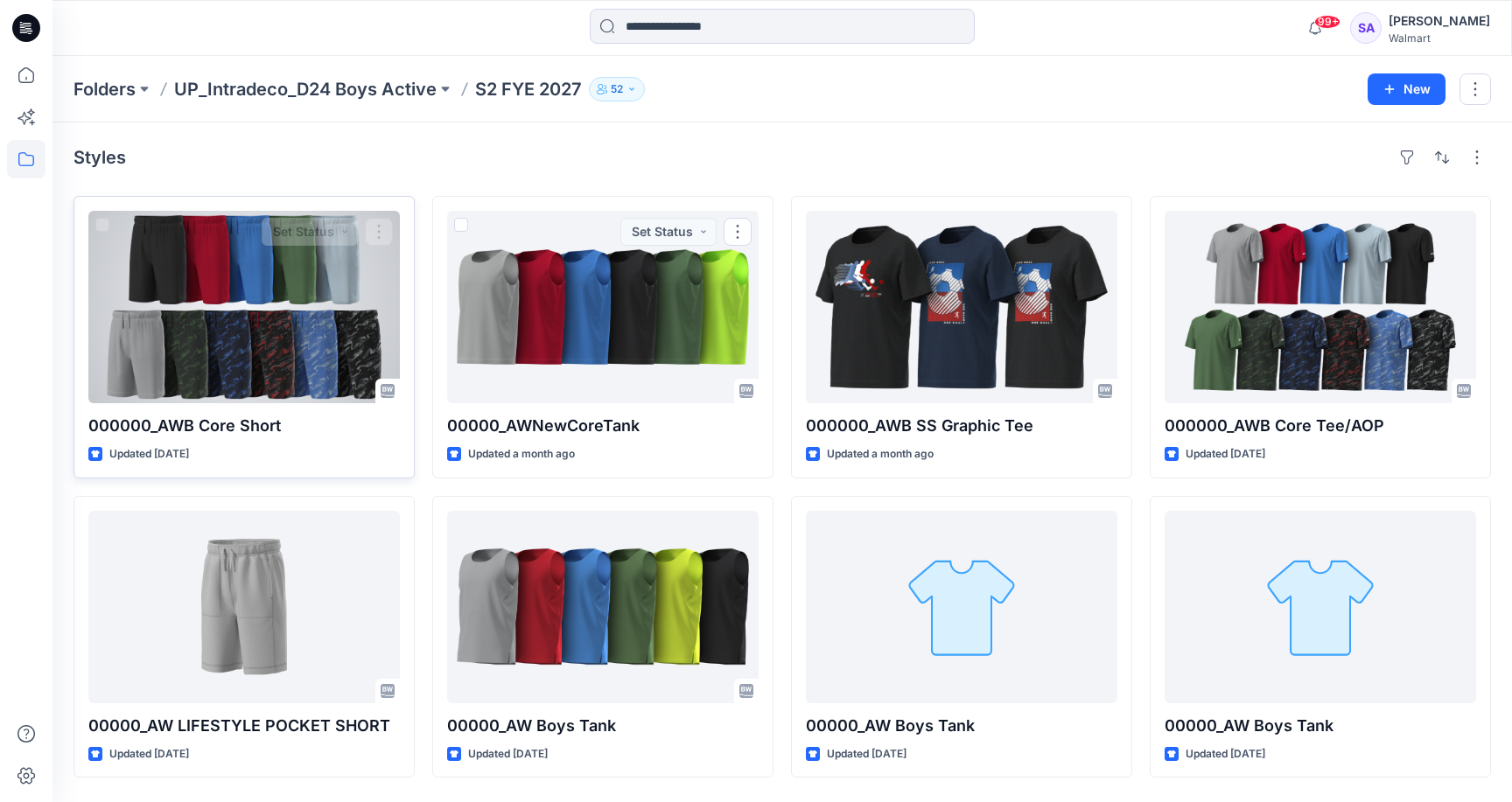
click at [273, 322] on div at bounding box center [244, 306] width 312 height 192
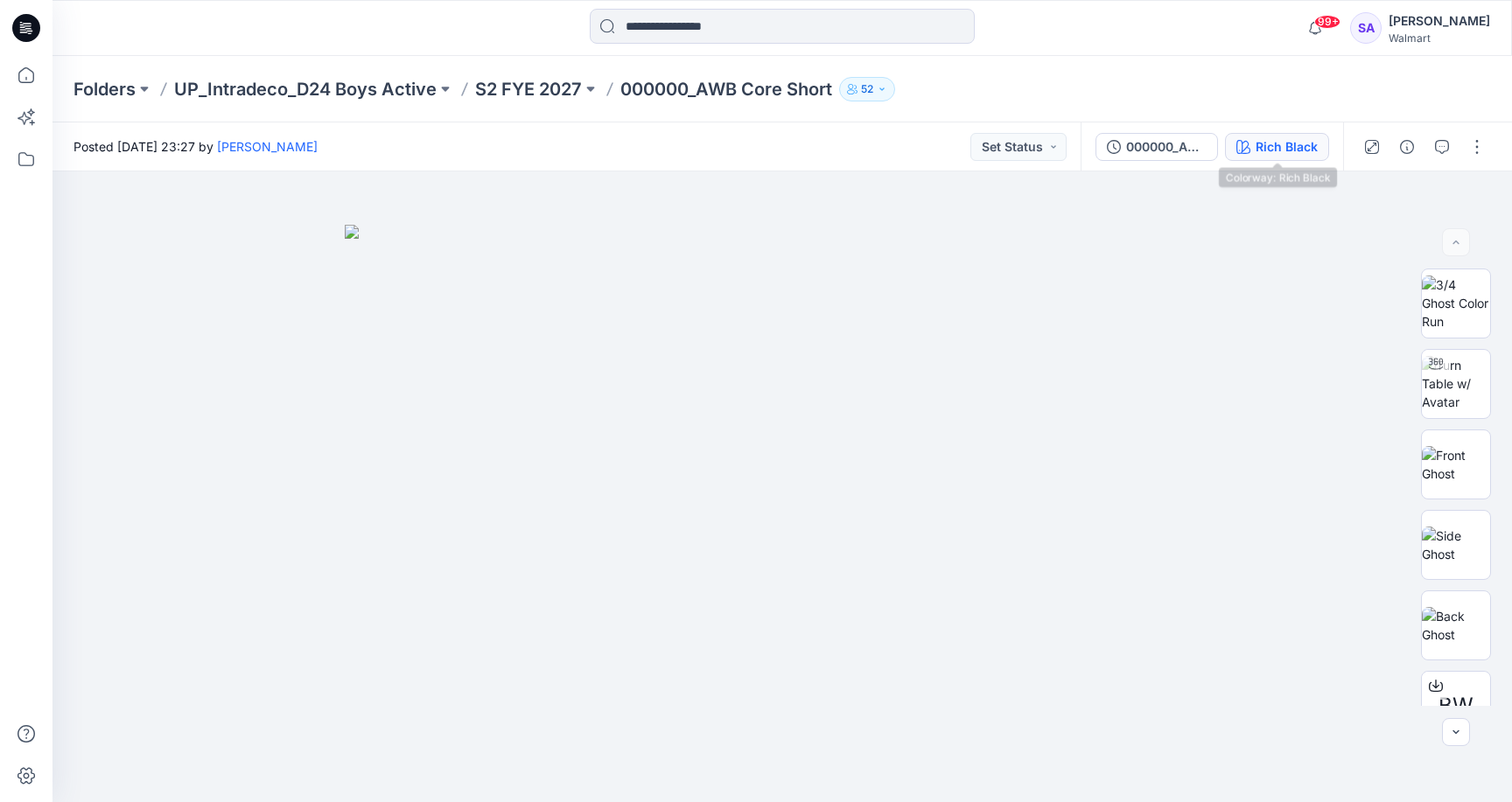
click at [1294, 136] on button "Rich Black" at bounding box center [1277, 146] width 105 height 28
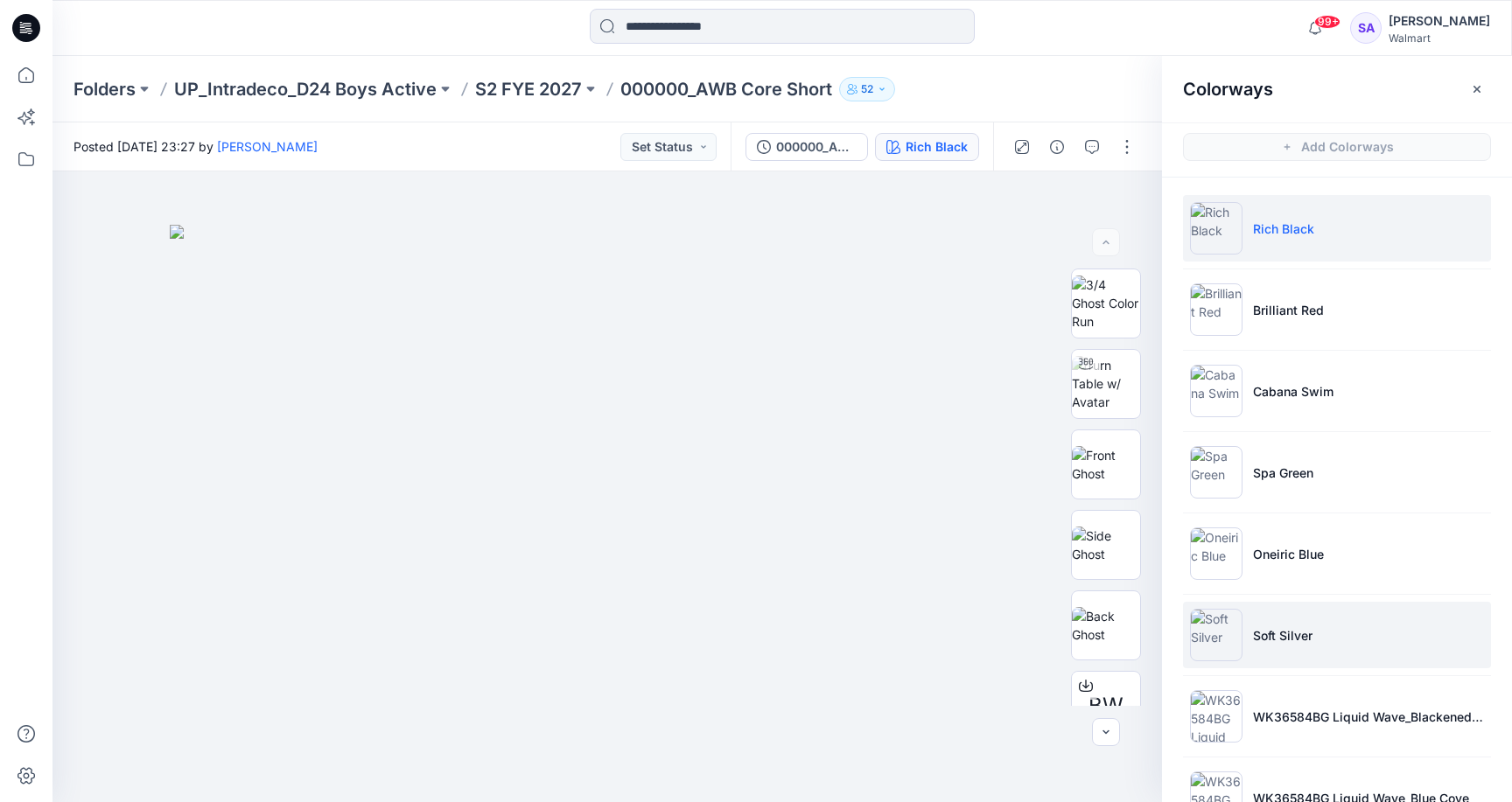
click at [1283, 648] on li "Soft Silver" at bounding box center [1337, 635] width 308 height 66
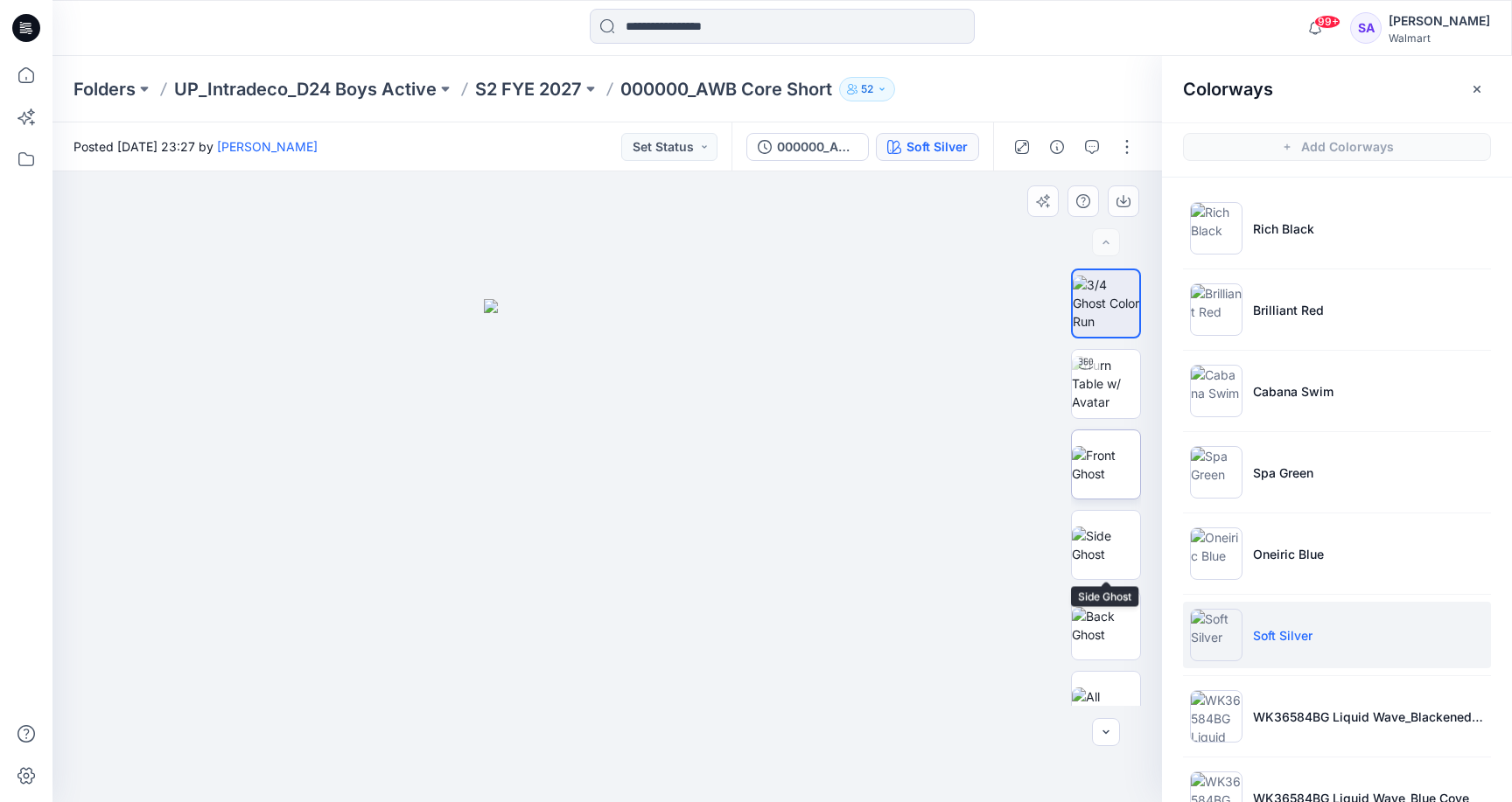
click at [1117, 462] on img at bounding box center [1106, 464] width 68 height 37
